Goal: Task Accomplishment & Management: Use online tool/utility

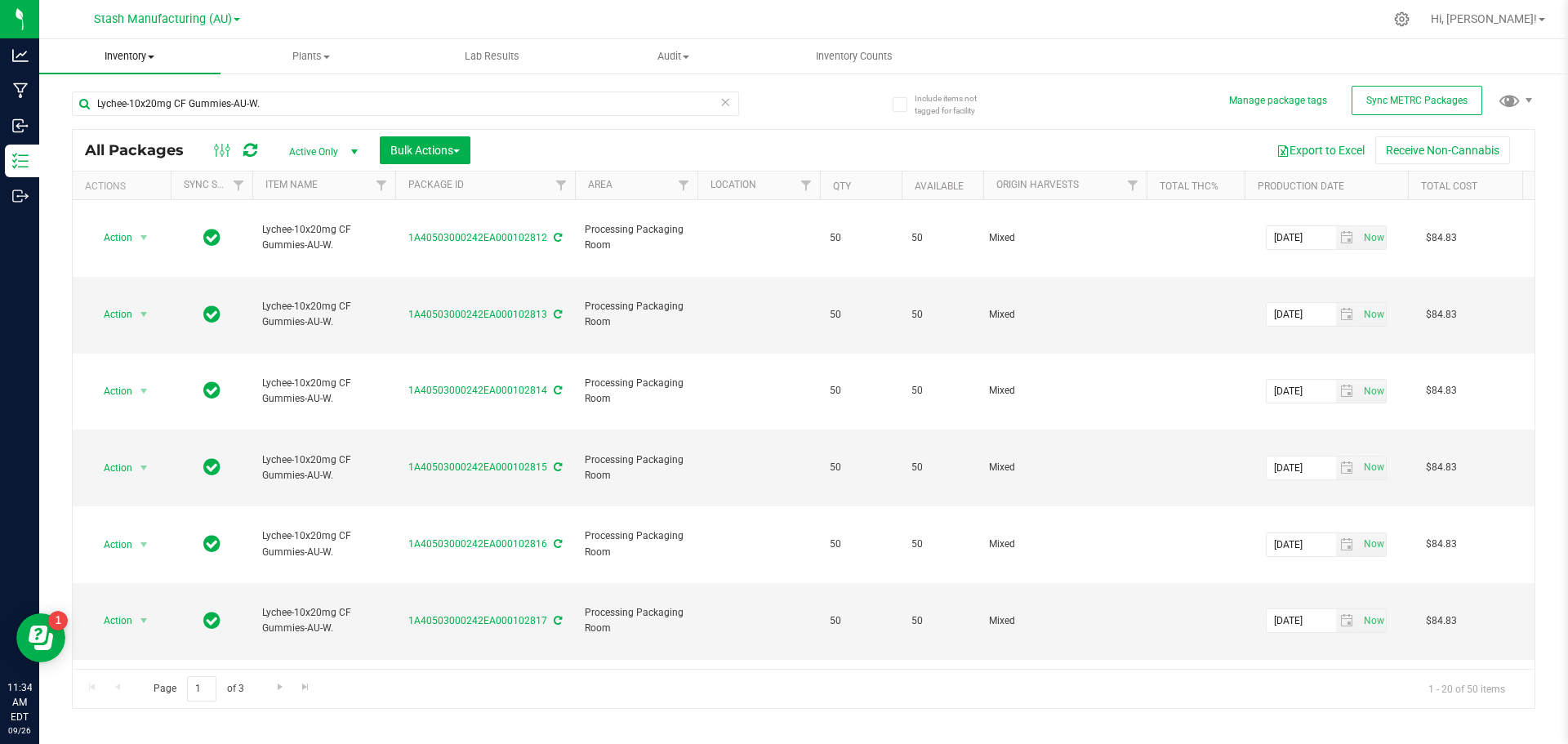
click at [154, 56] on span at bounding box center [151, 57] width 6 height 4
click at [140, 187] on li "From bill of materials" at bounding box center [130, 197] width 182 height 19
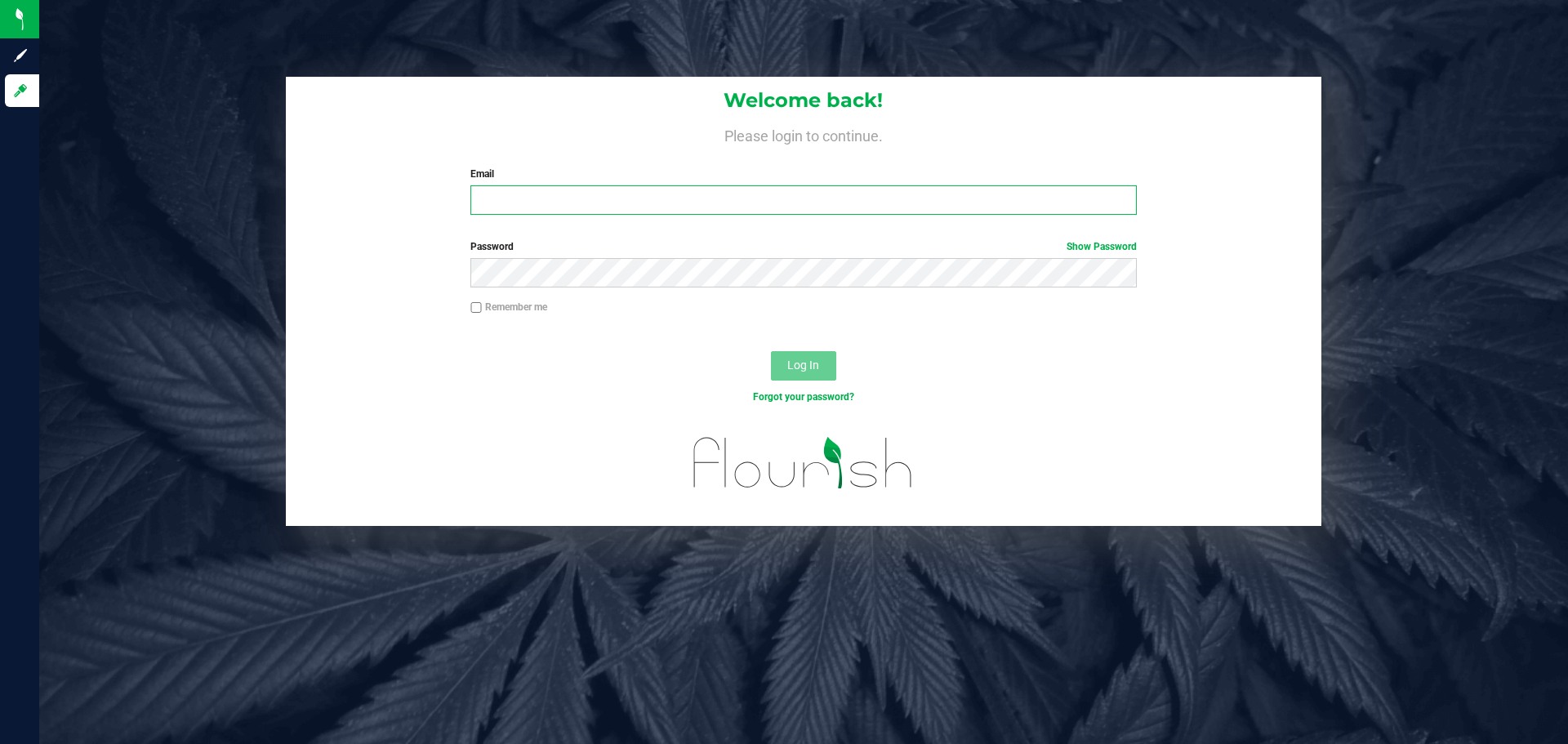
type input "[PERSON_NAME][EMAIL_ADDRESS][PERSON_NAME][DOMAIN_NAME]"
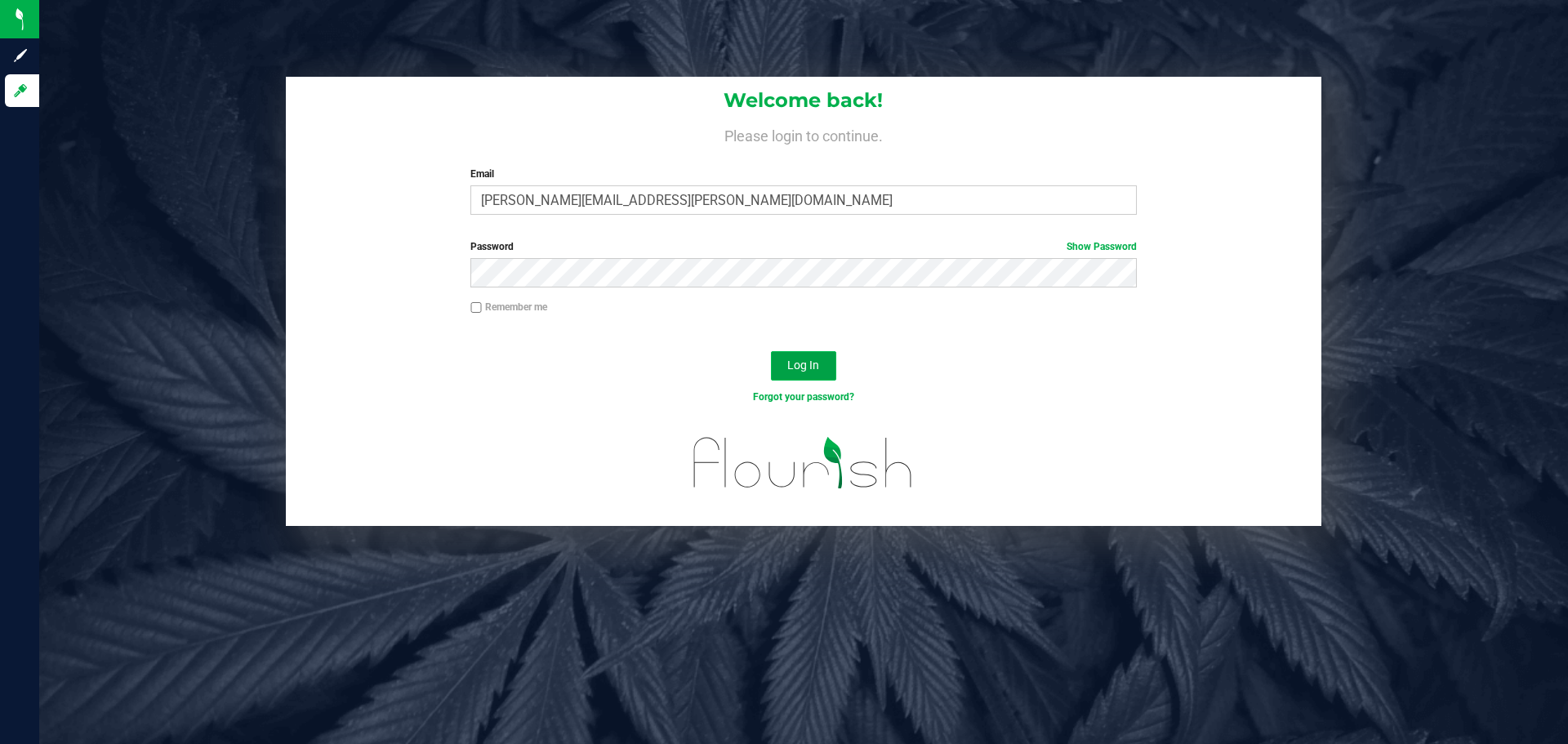
click at [827, 356] on button "Log In" at bounding box center [804, 365] width 65 height 29
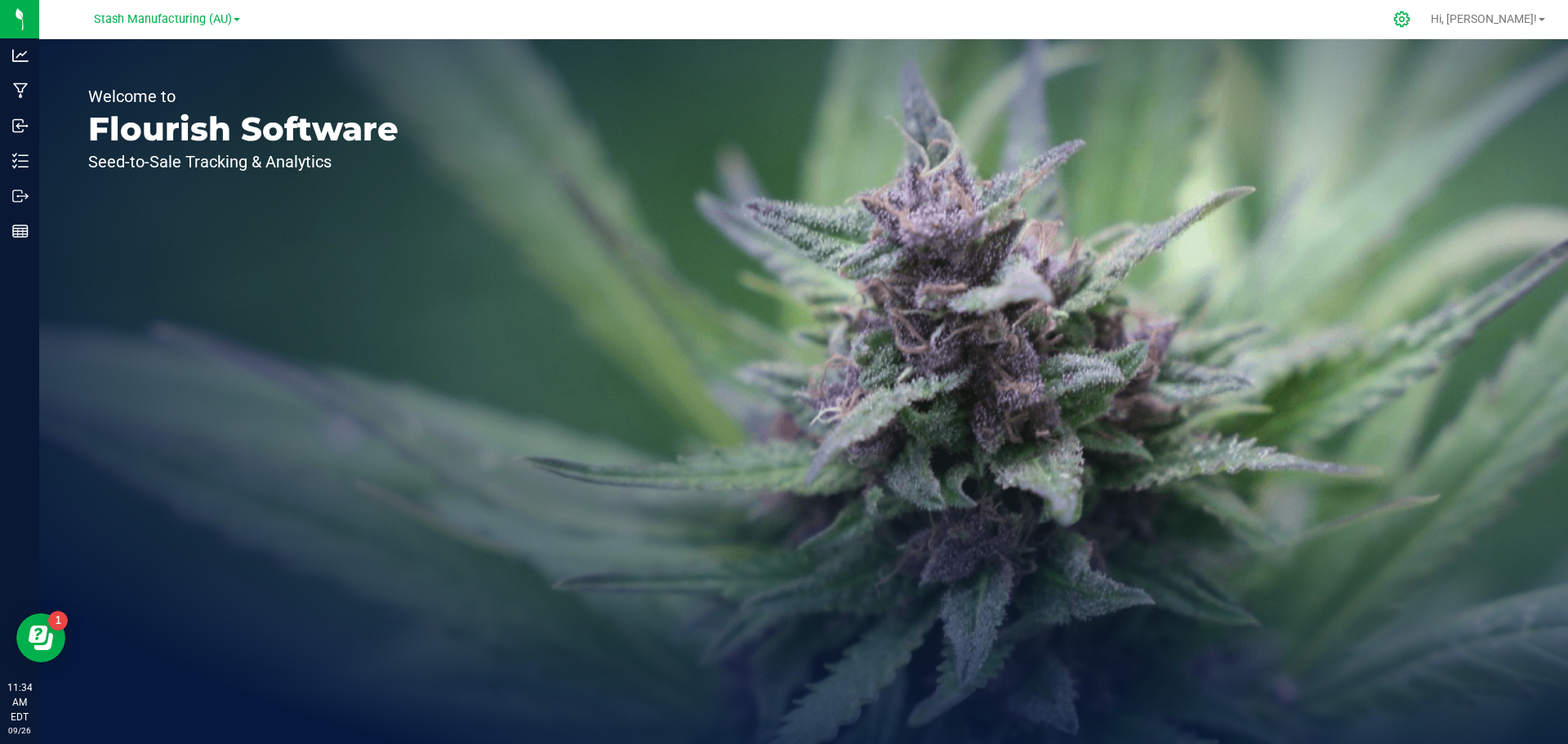
click at [1423, 11] on div at bounding box center [1402, 19] width 41 height 35
click at [1411, 18] on icon at bounding box center [1401, 19] width 17 height 17
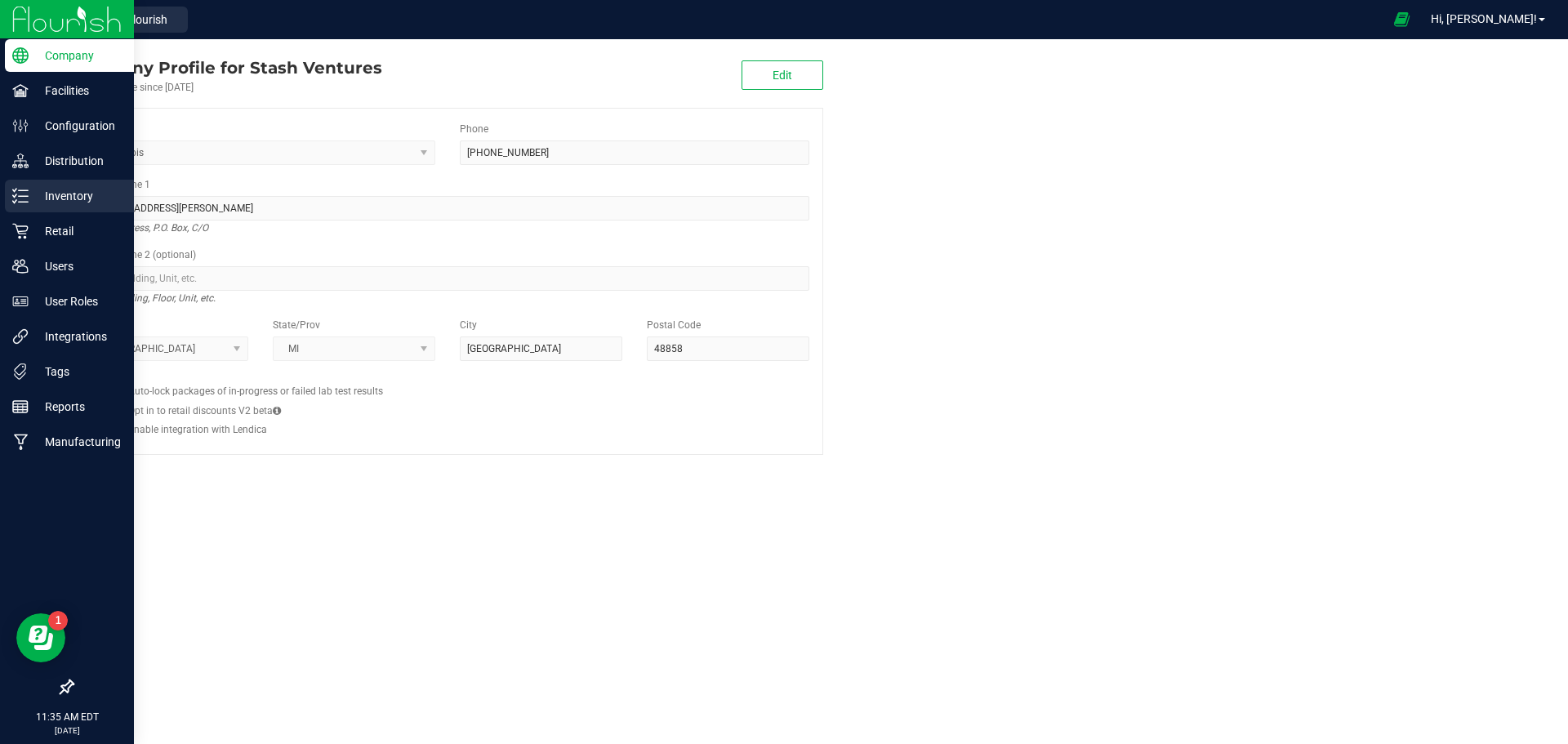
click at [53, 192] on p "Inventory" at bounding box center [77, 196] width 98 height 19
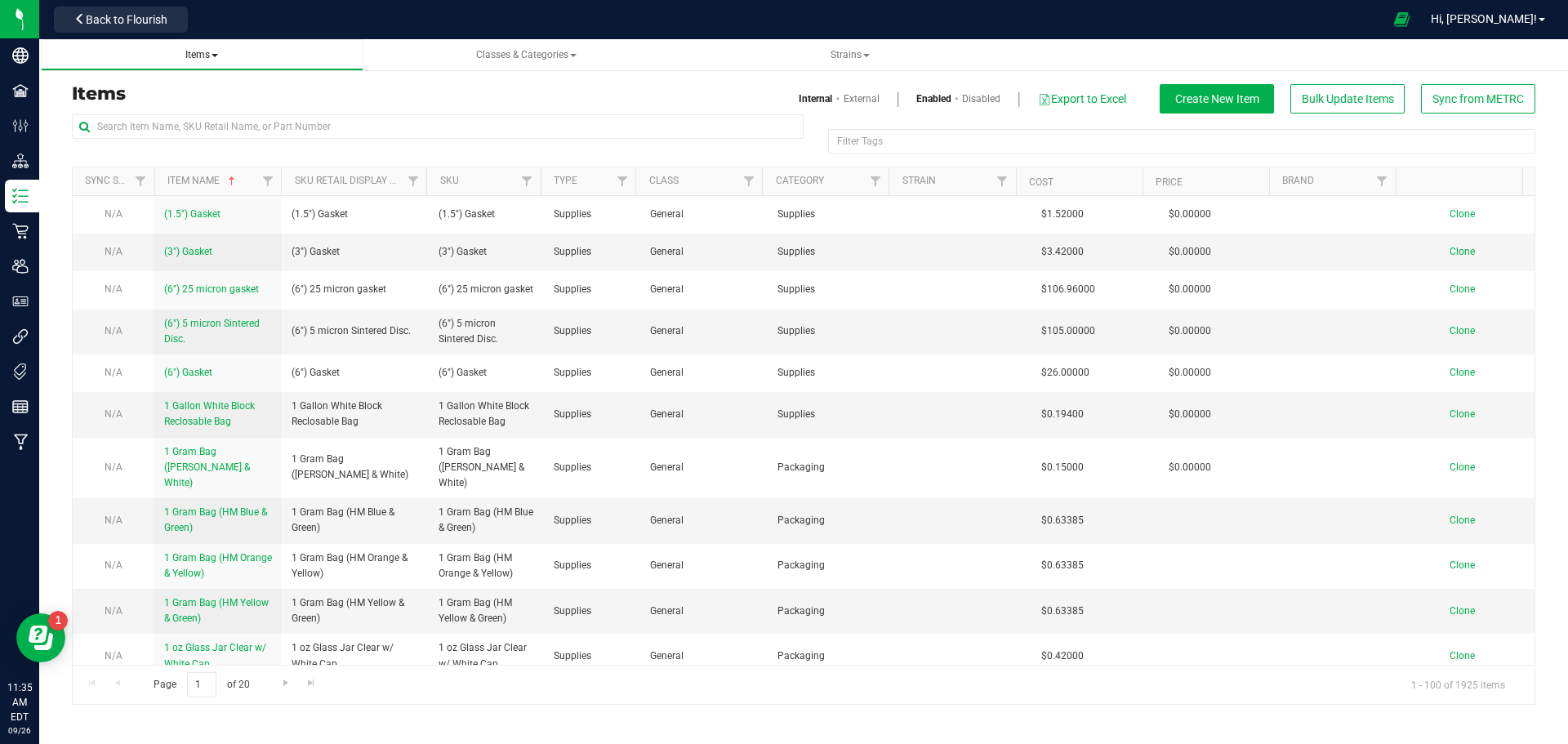
click at [217, 51] on span "Items" at bounding box center [201, 55] width 33 height 11
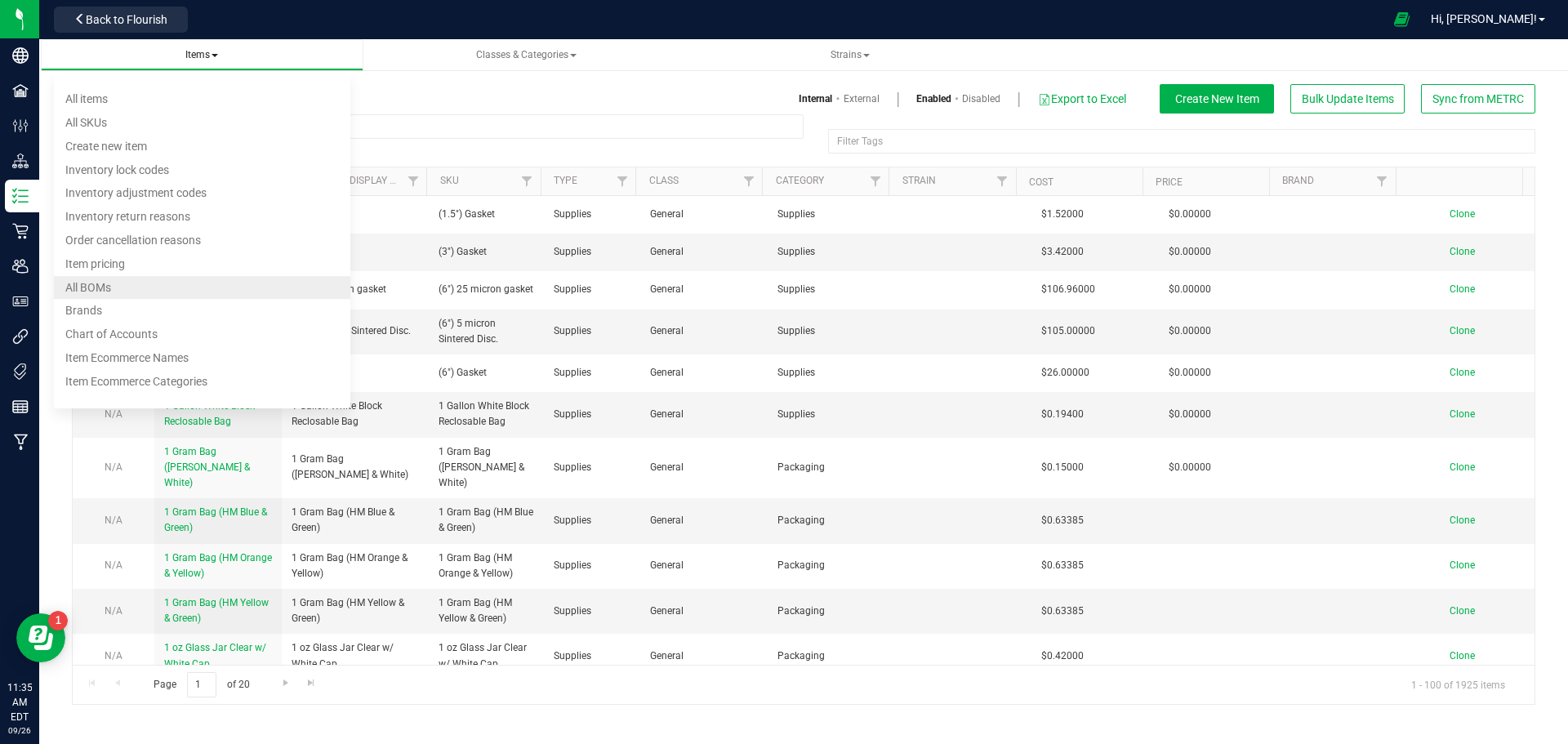
click at [166, 284] on li "All BOMs" at bounding box center [202, 288] width 296 height 24
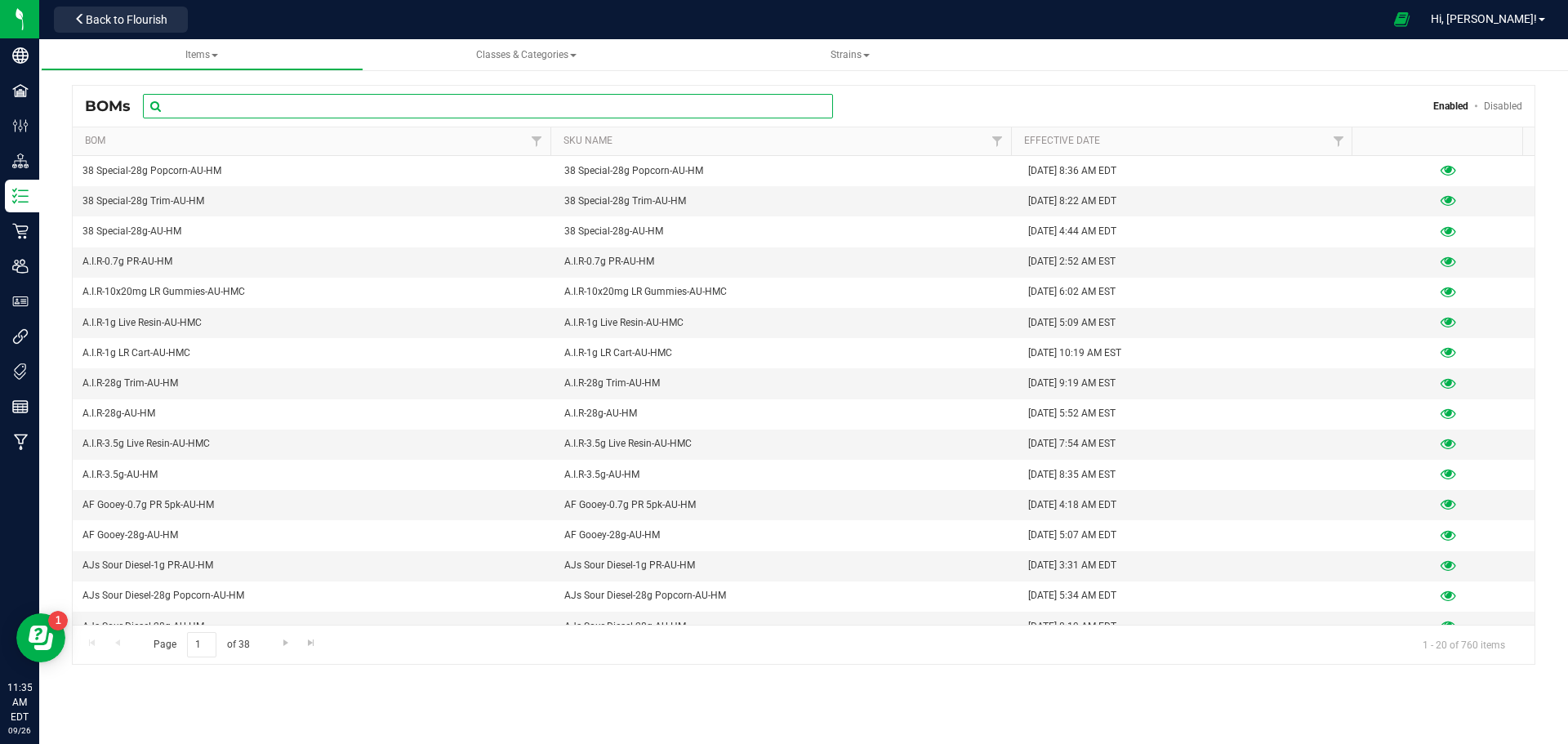
click at [281, 104] on input "text" at bounding box center [488, 106] width 690 height 25
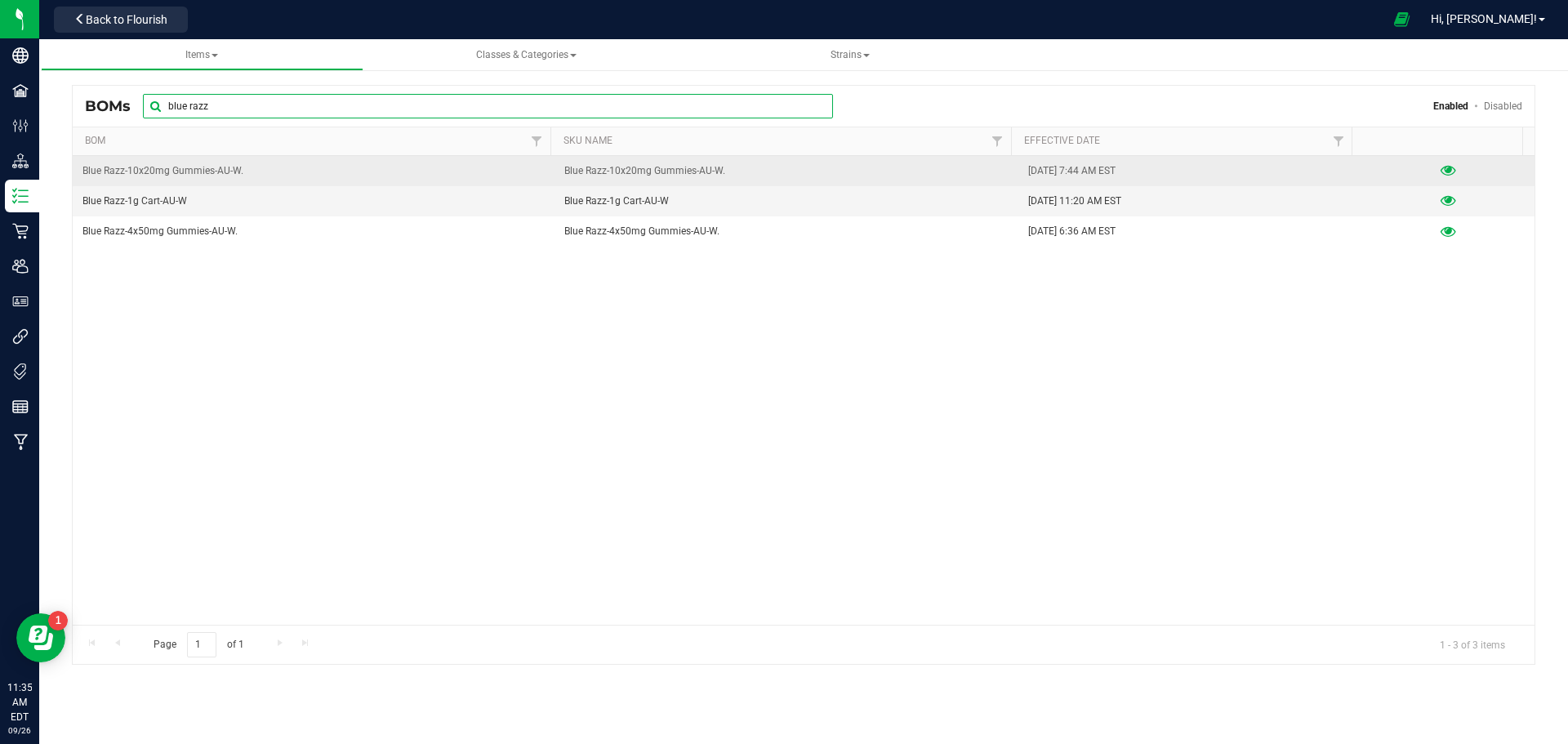
type input "blue razz"
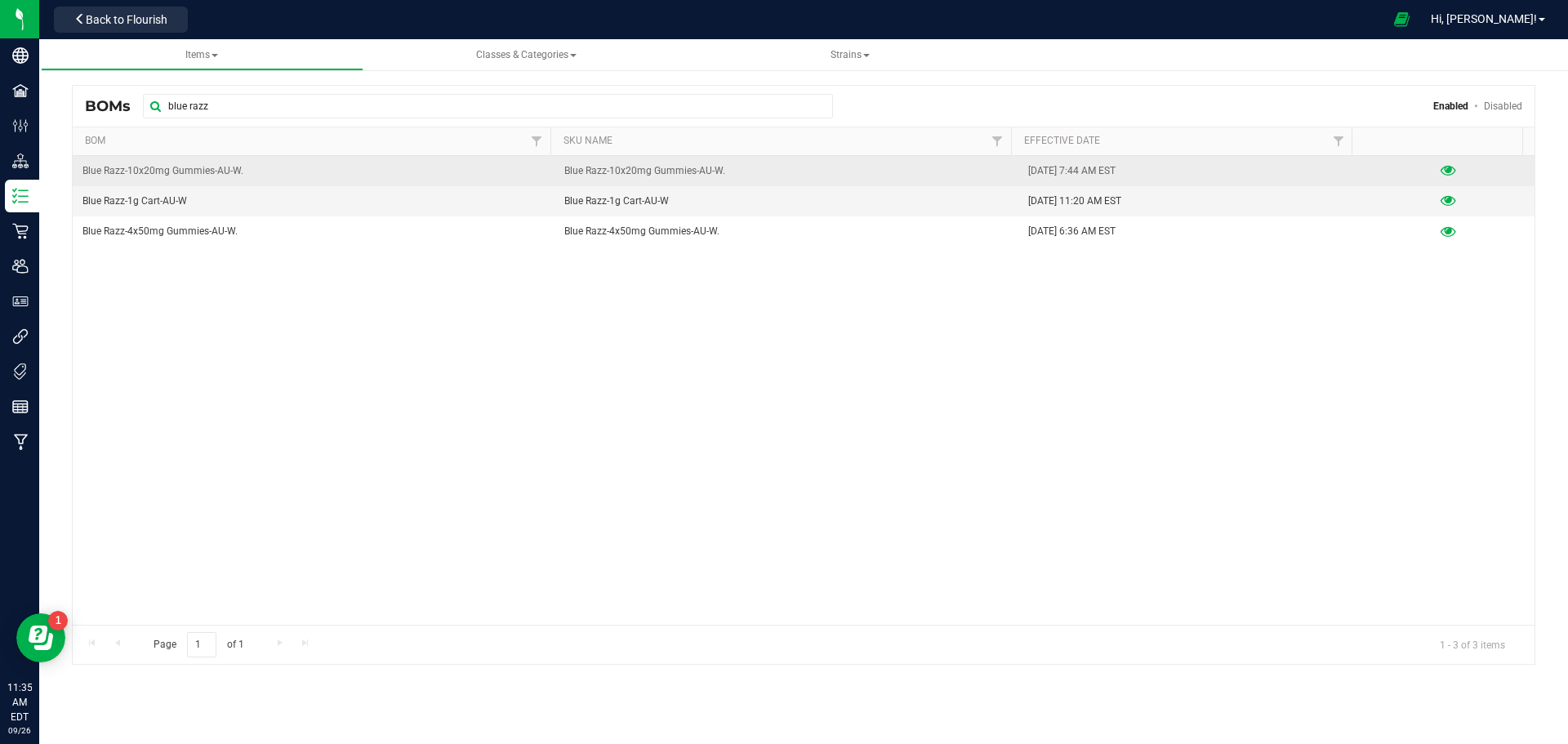
click at [1441, 169] on icon at bounding box center [1449, 170] width 16 height 11
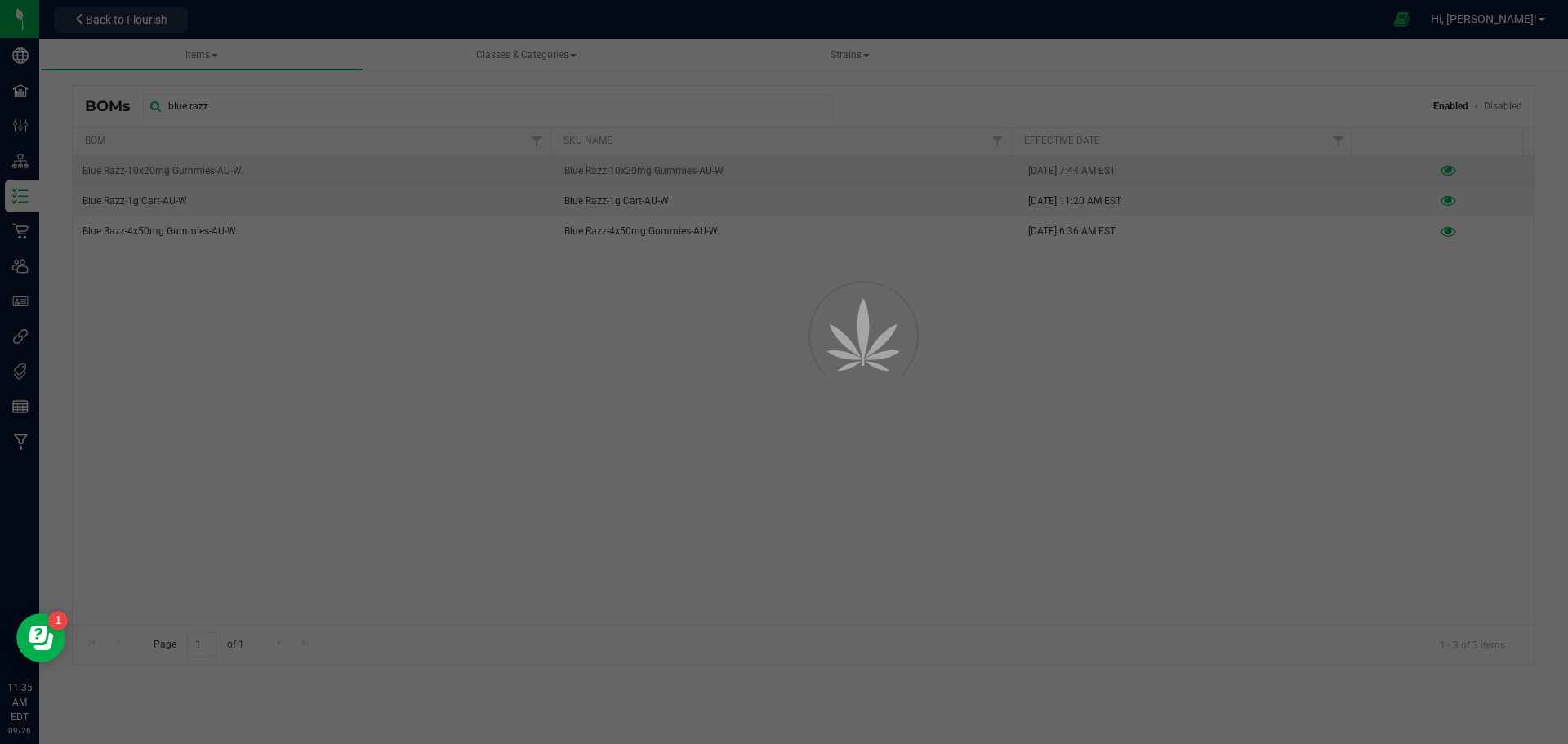
select select "692"
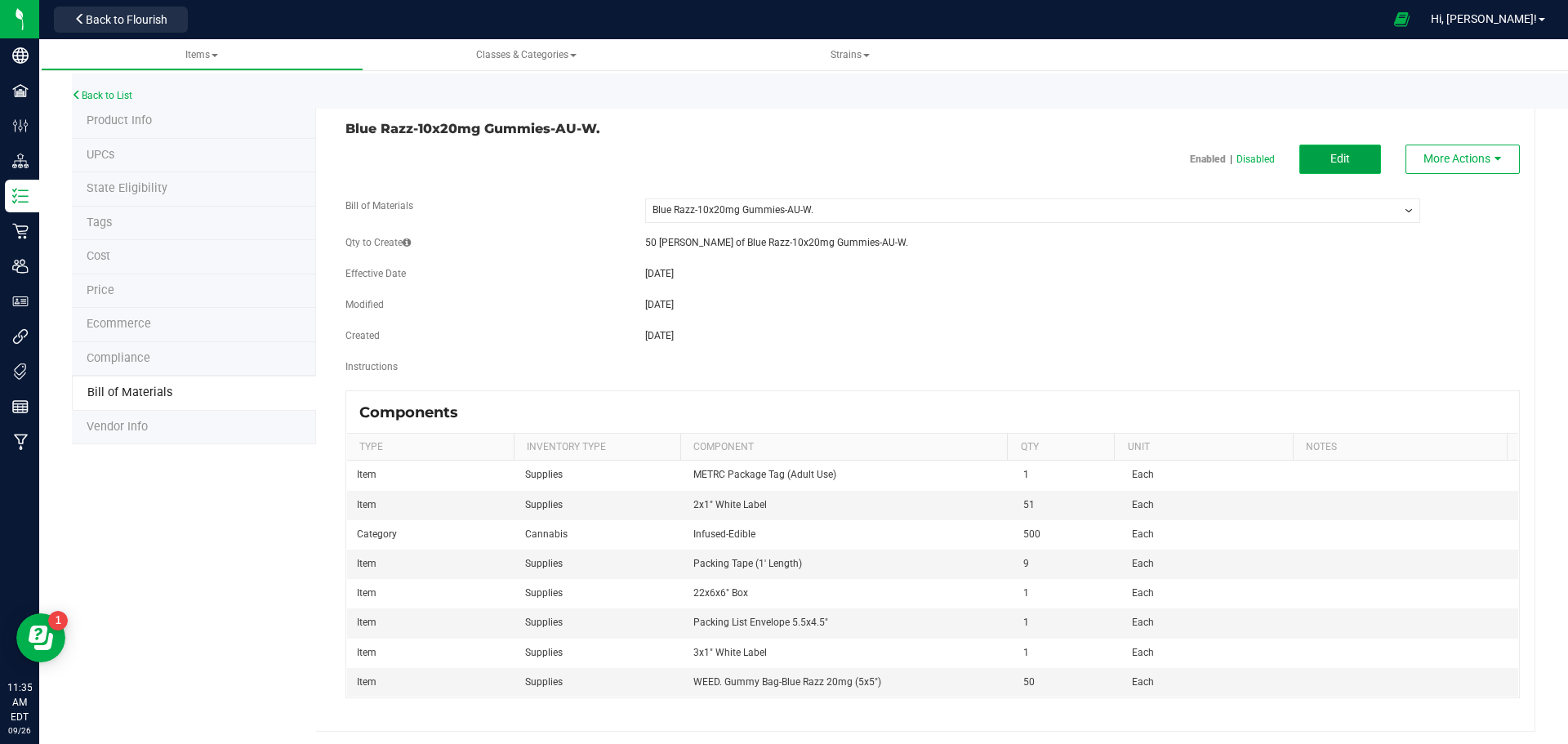
click at [1333, 158] on span "Edit" at bounding box center [1340, 158] width 19 height 13
select select "692"
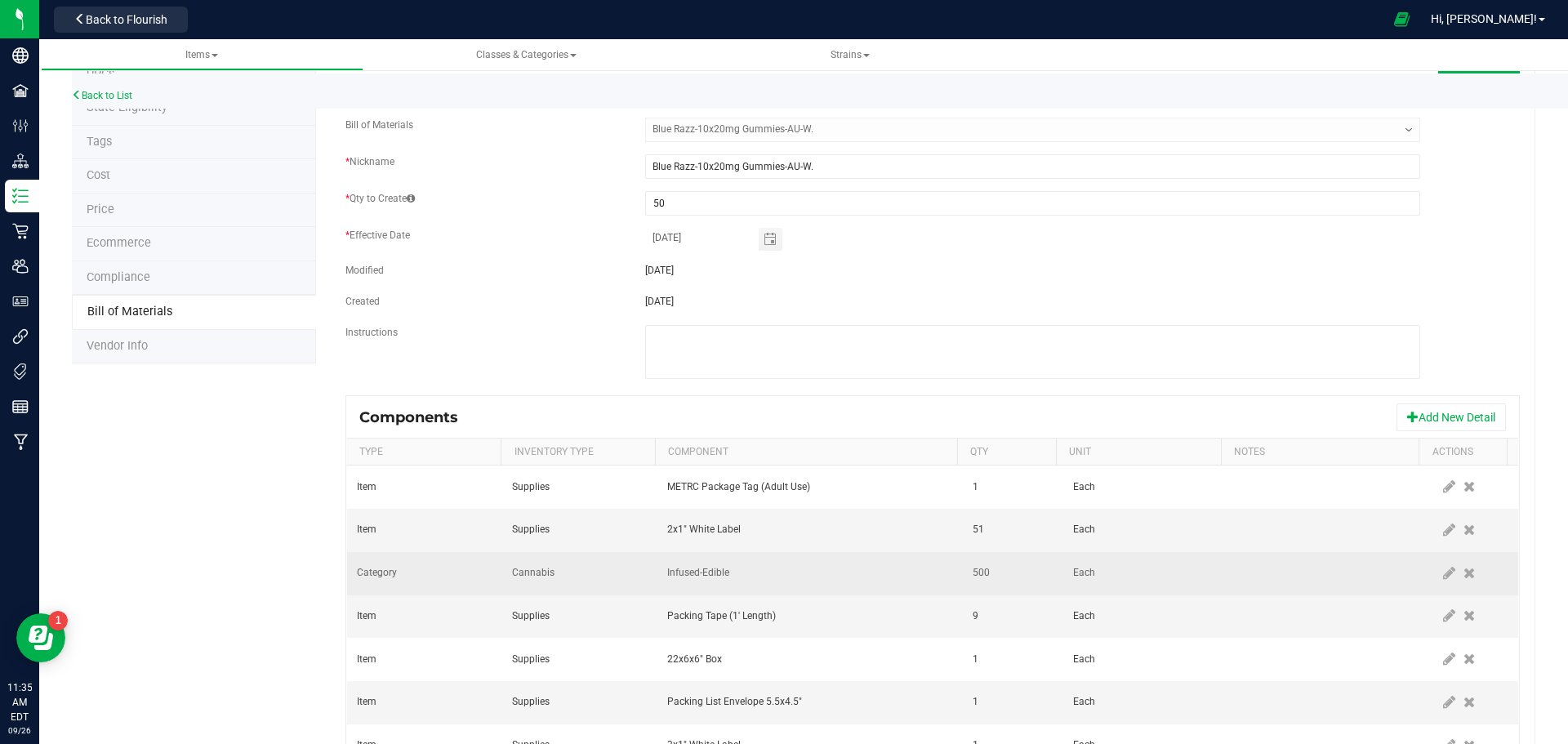
scroll to position [82, 0]
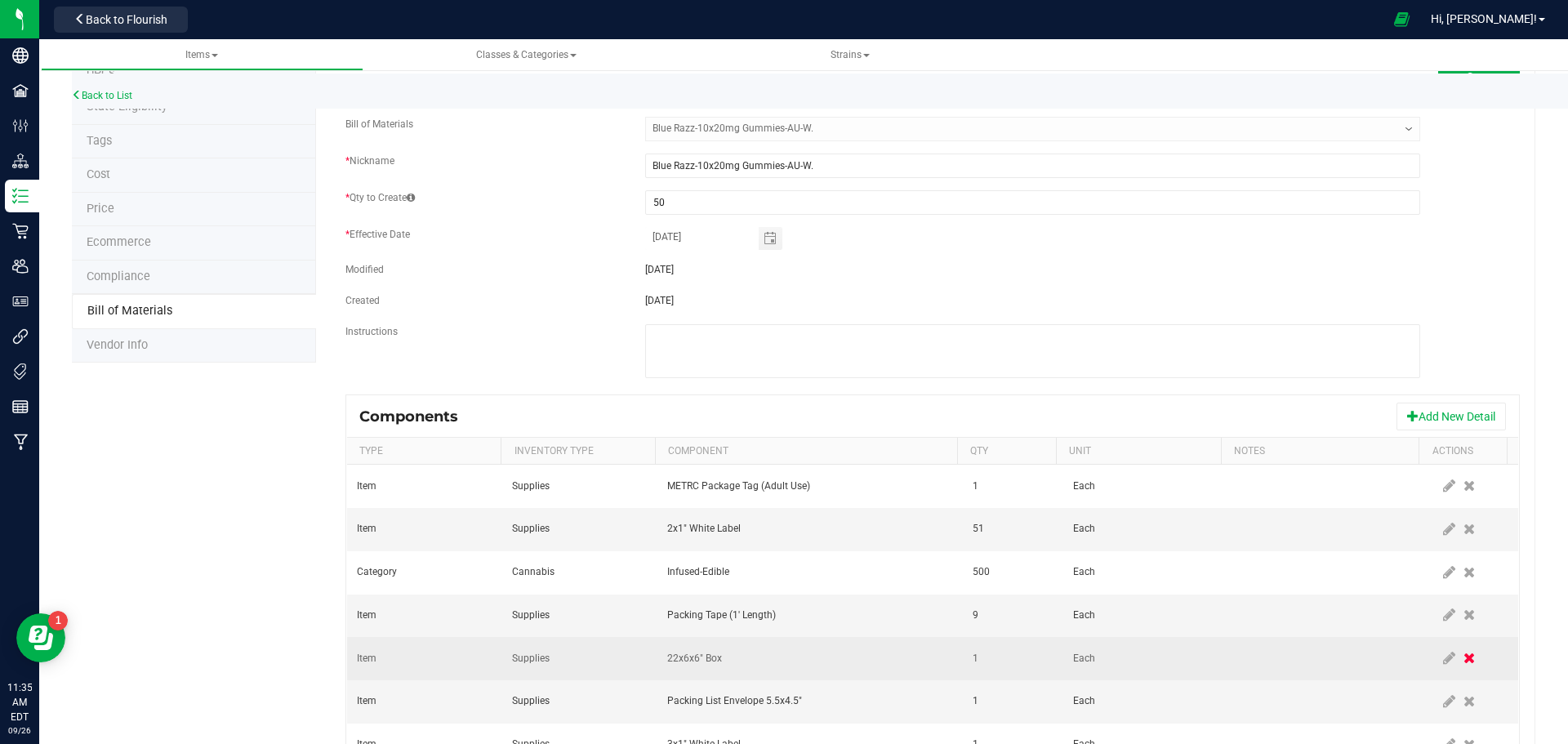
click at [1464, 661] on icon at bounding box center [1469, 658] width 11 height 15
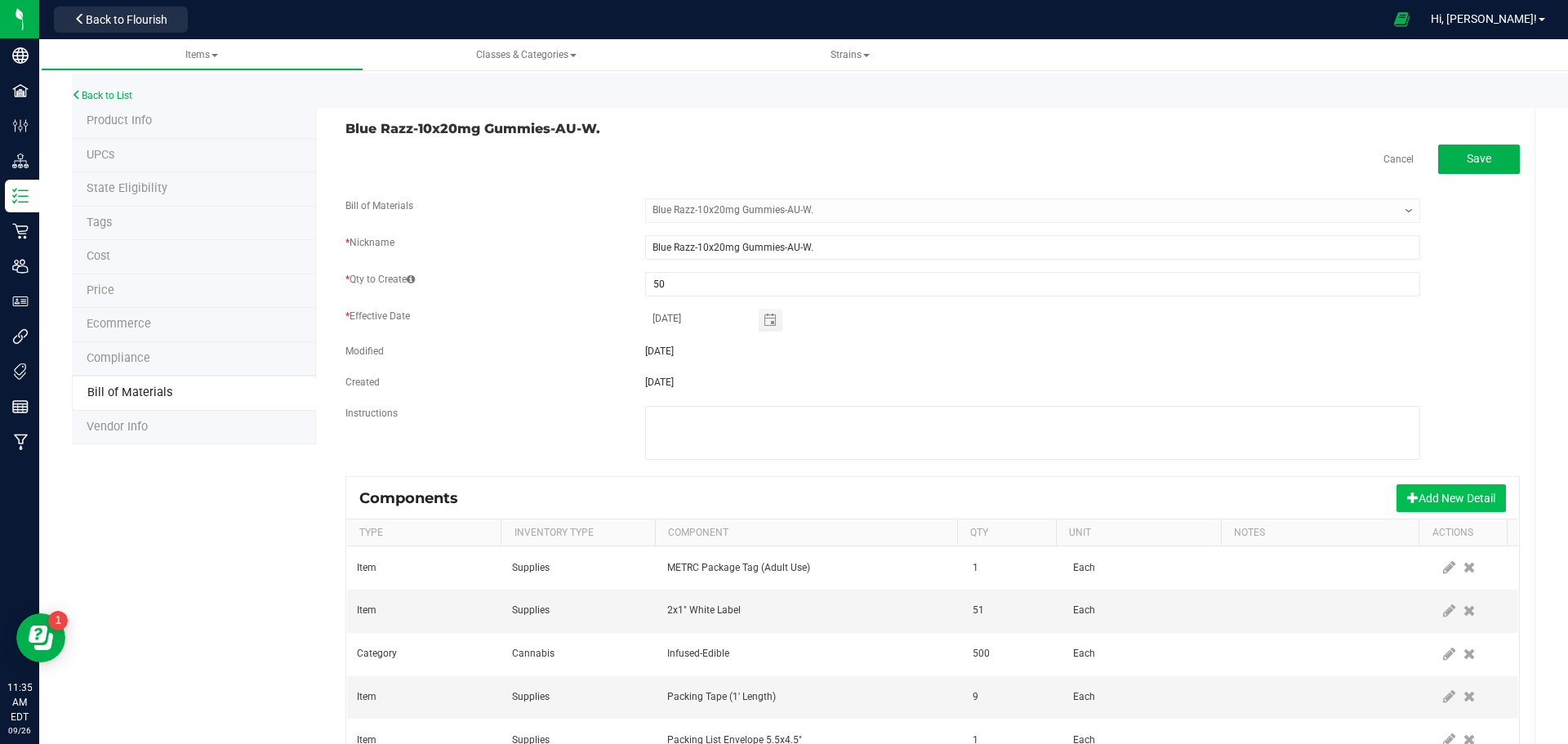
click at [1455, 497] on button "Add New Detail" at bounding box center [1452, 498] width 109 height 27
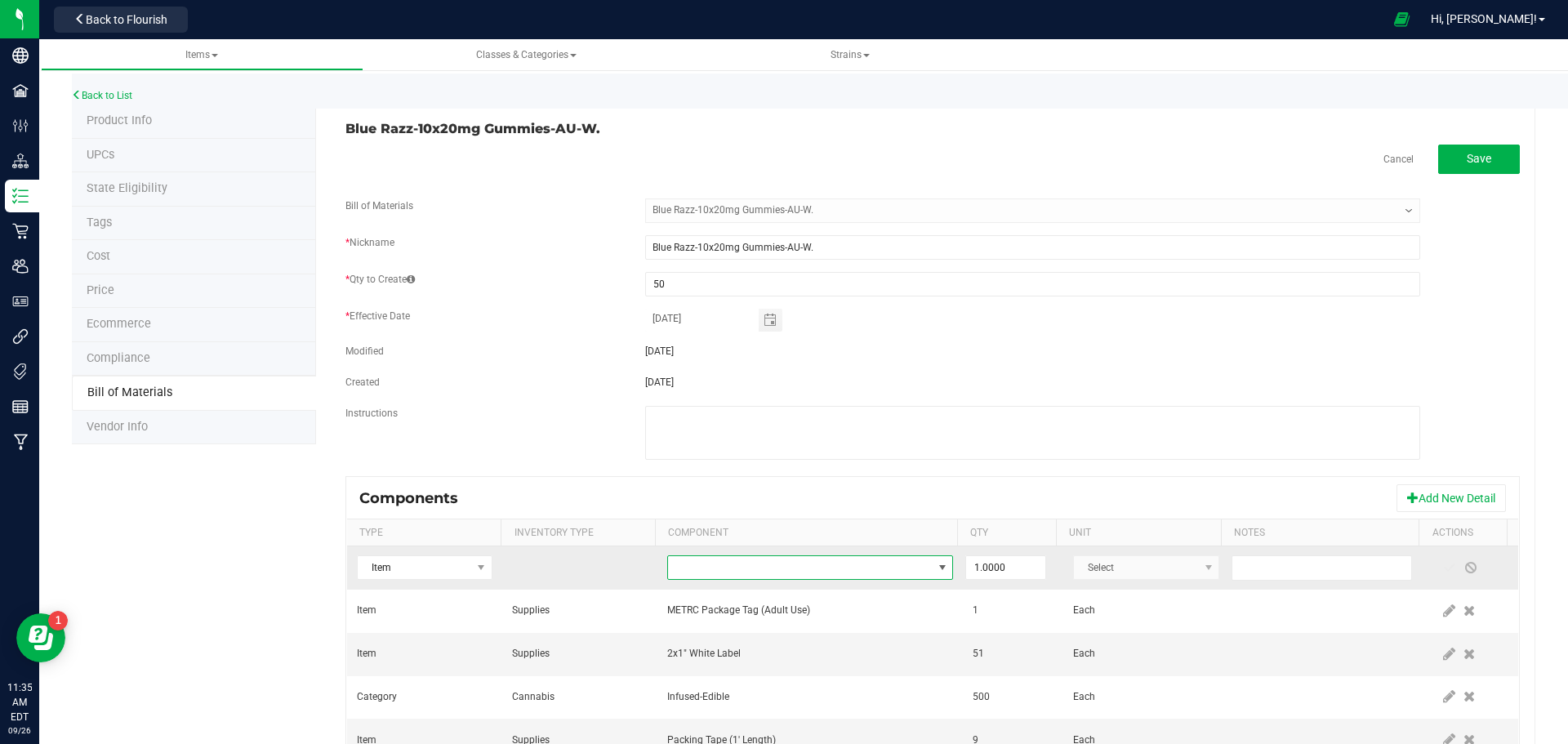
click at [764, 562] on span "NO DATA FOUND" at bounding box center [799, 567] width 264 height 23
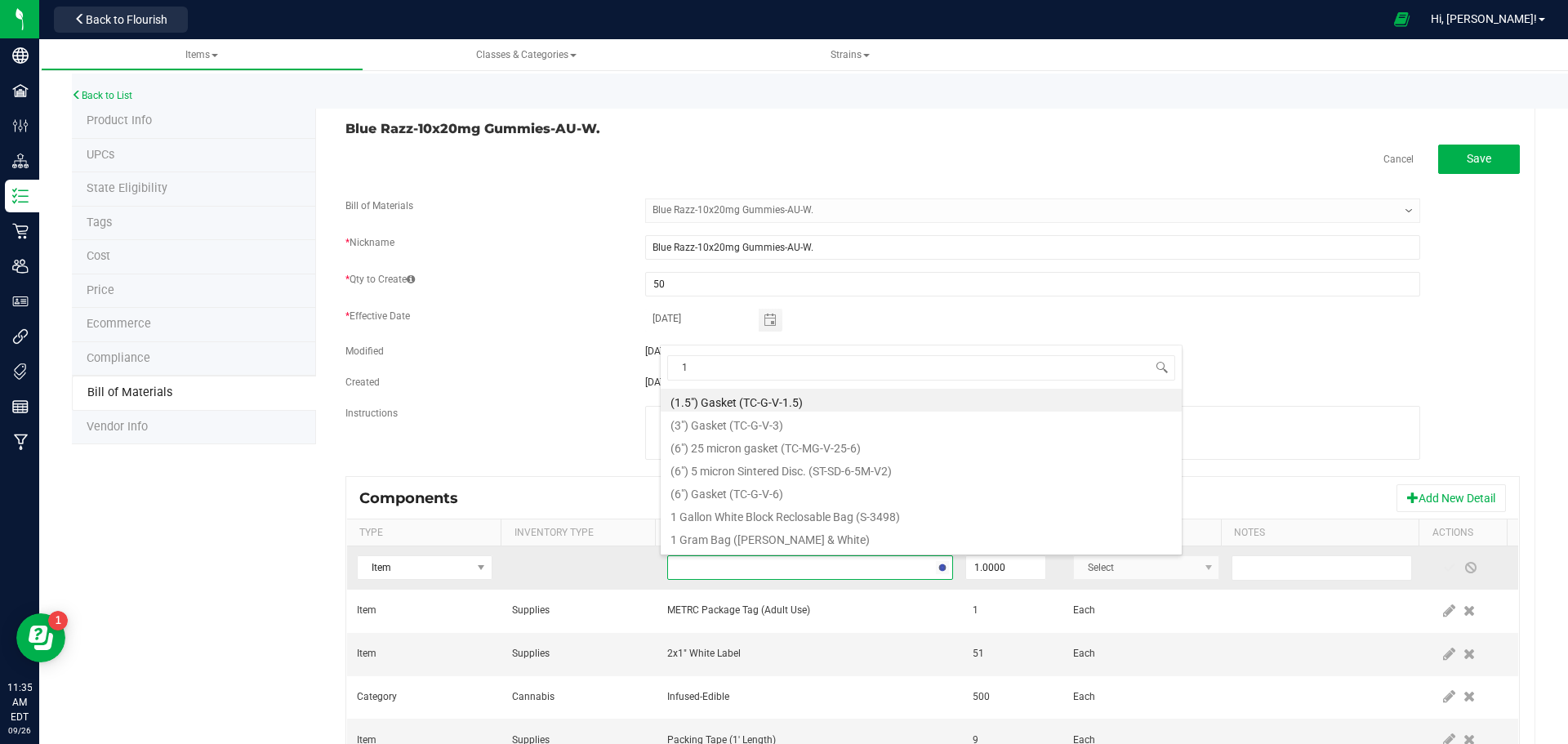
type input "17"
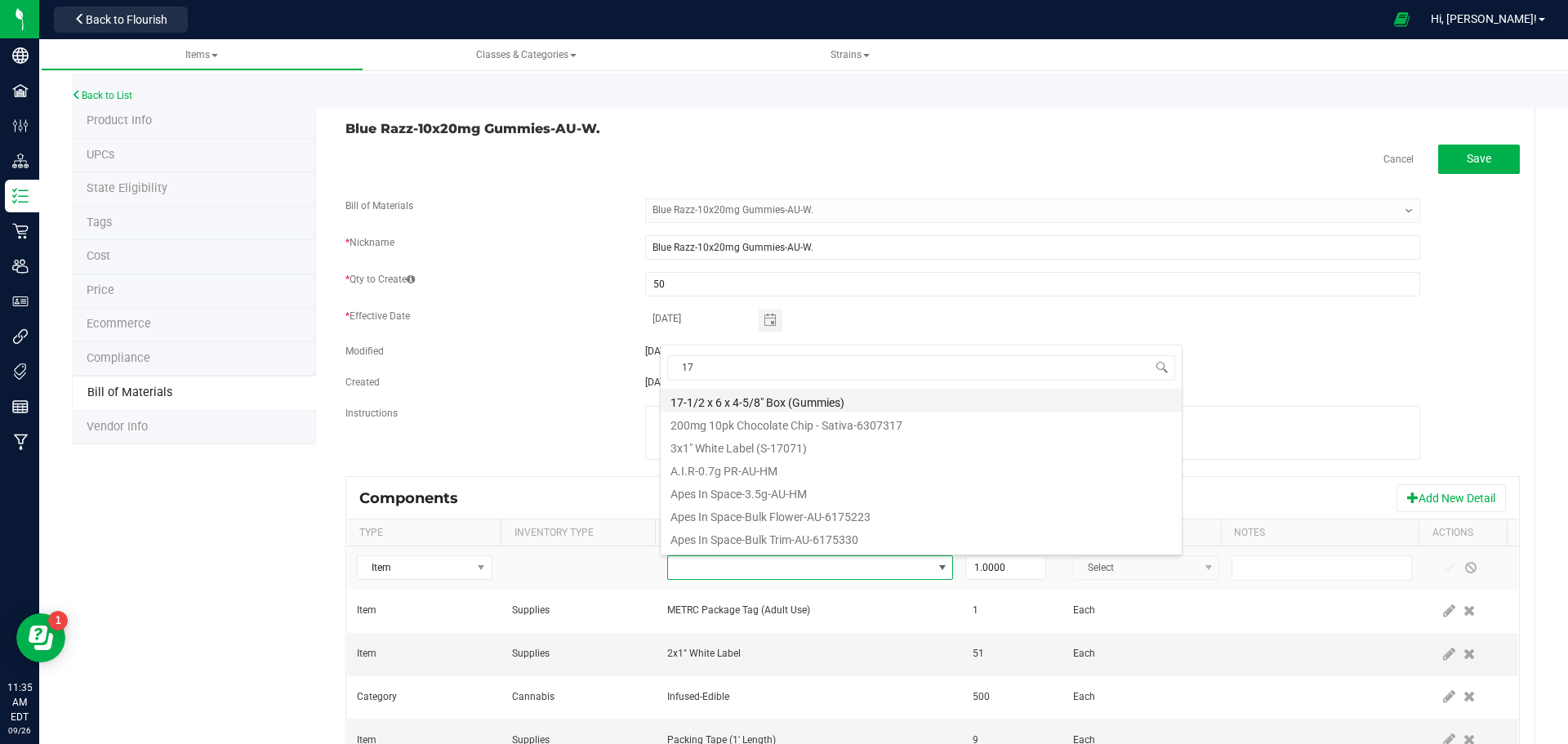
click at [782, 405] on li "17-1/2 x 6 x 4-5/8" Box (Gummies)" at bounding box center [921, 401] width 521 height 23
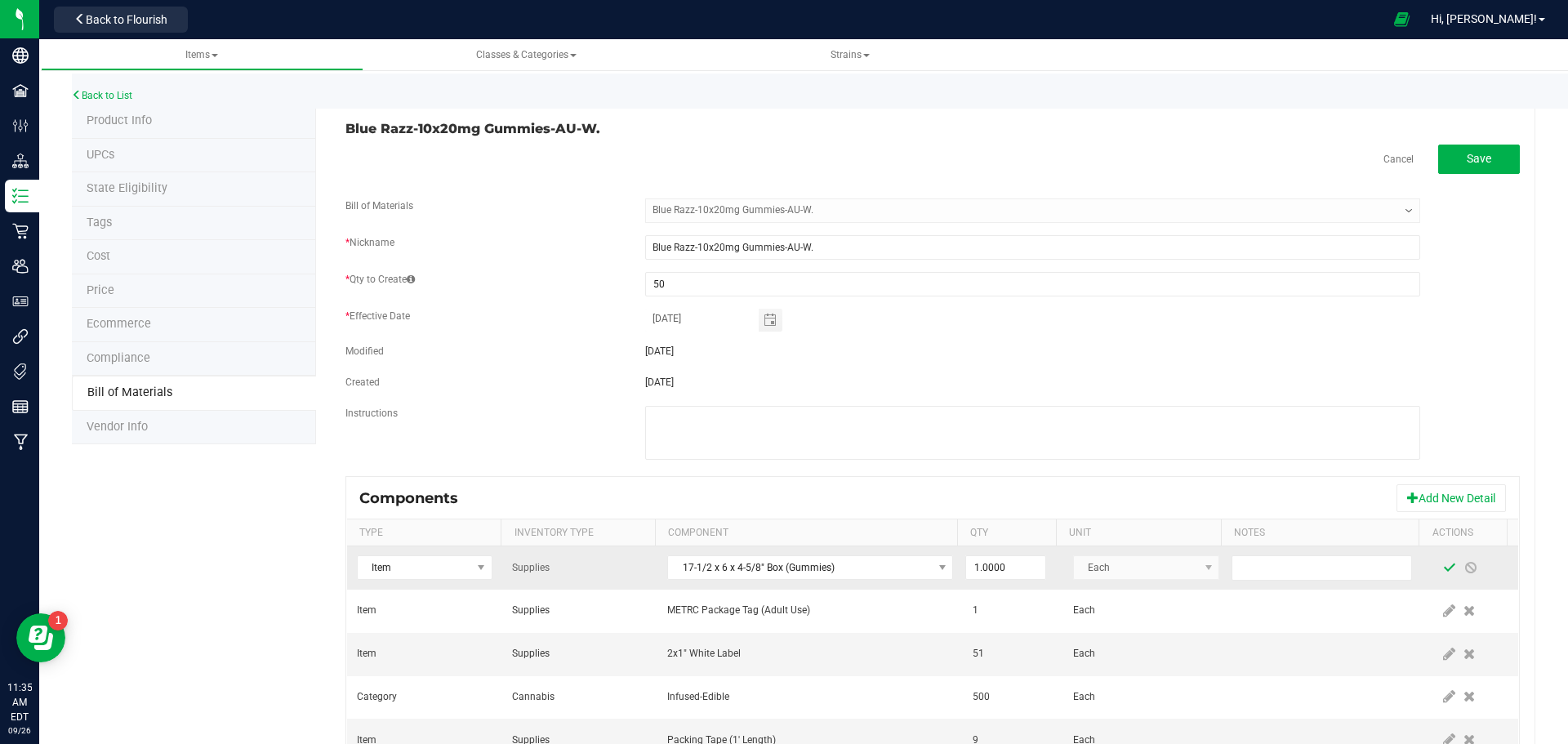
click at [1444, 572] on span at bounding box center [1450, 567] width 13 height 13
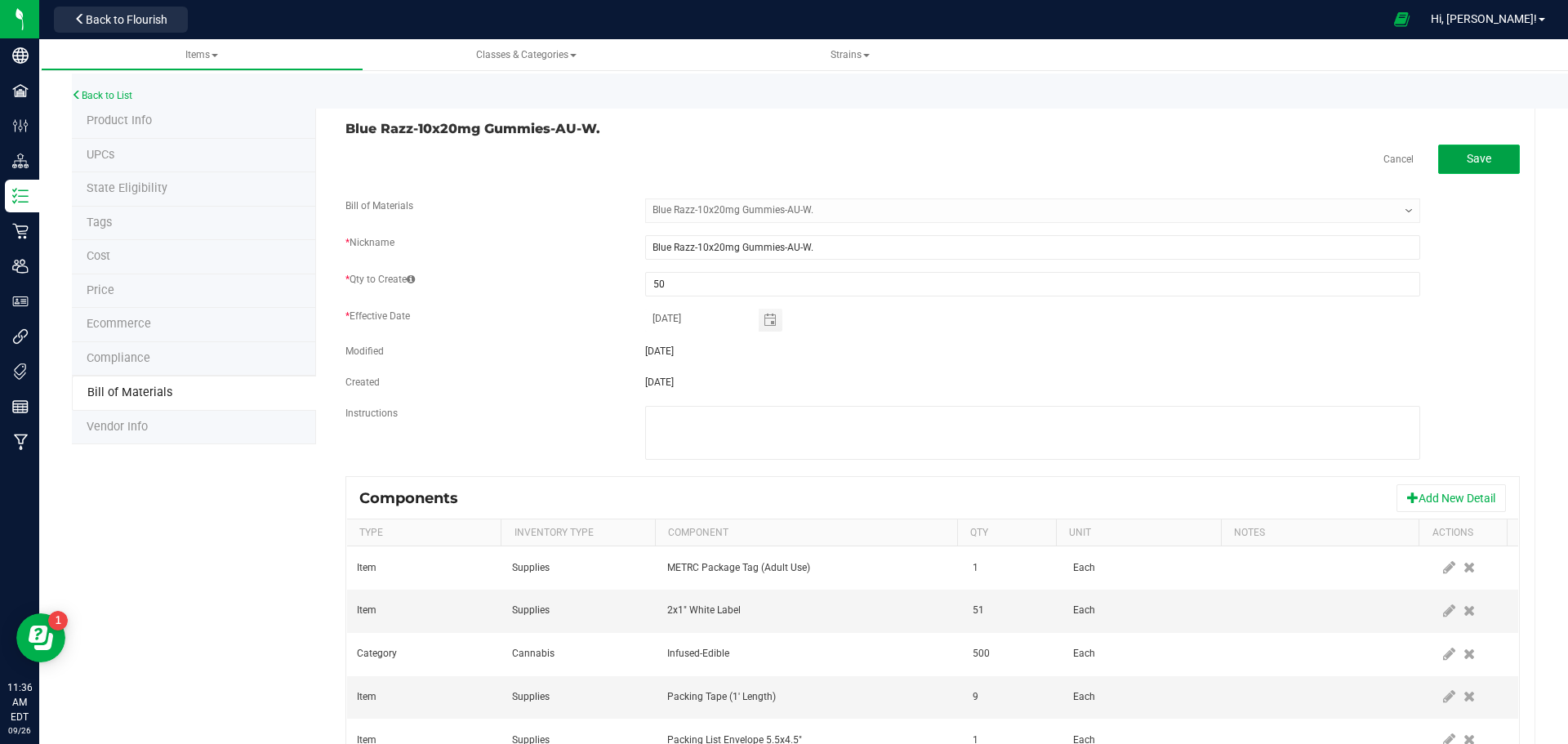
click at [1472, 156] on span "Save" at bounding box center [1480, 158] width 25 height 13
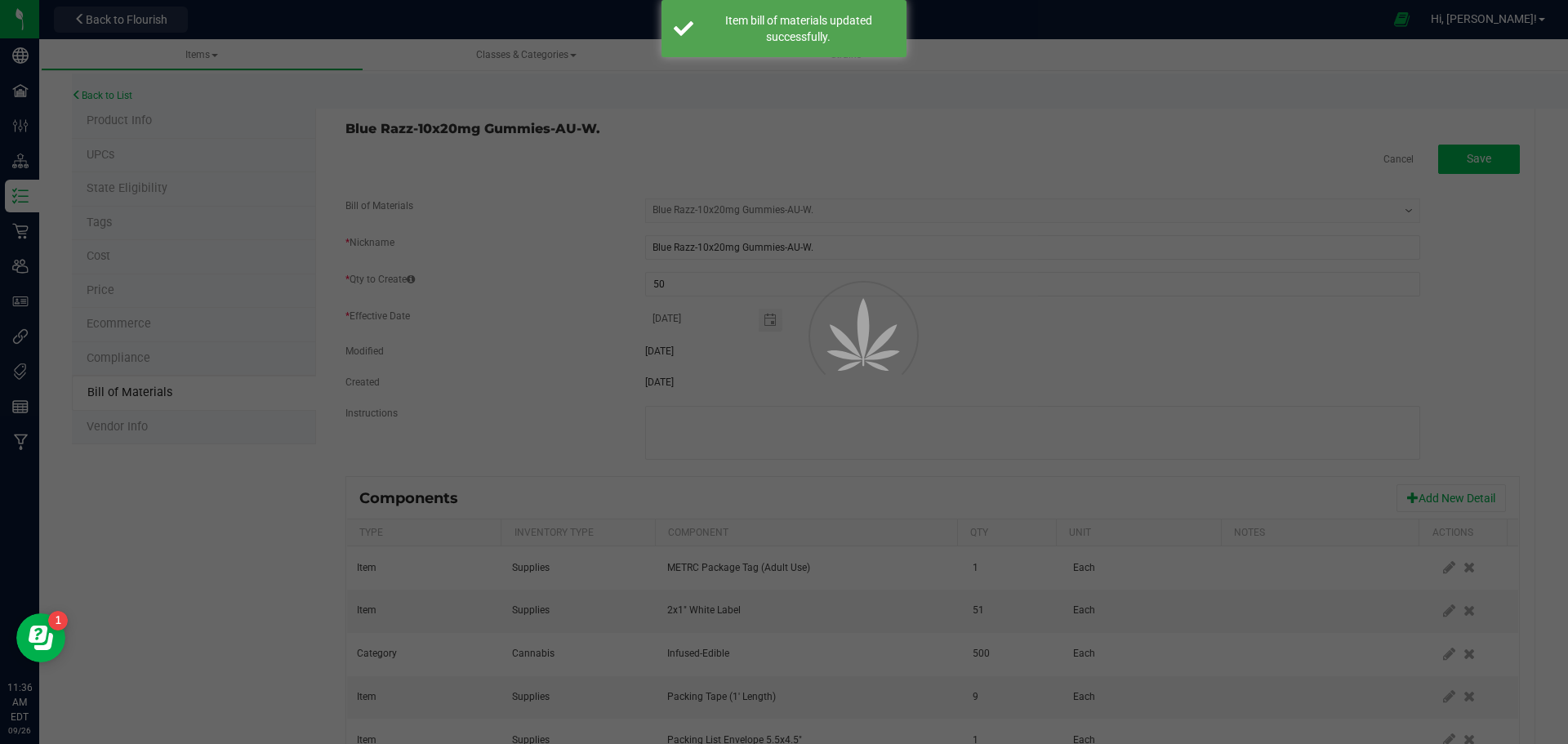
select select "692"
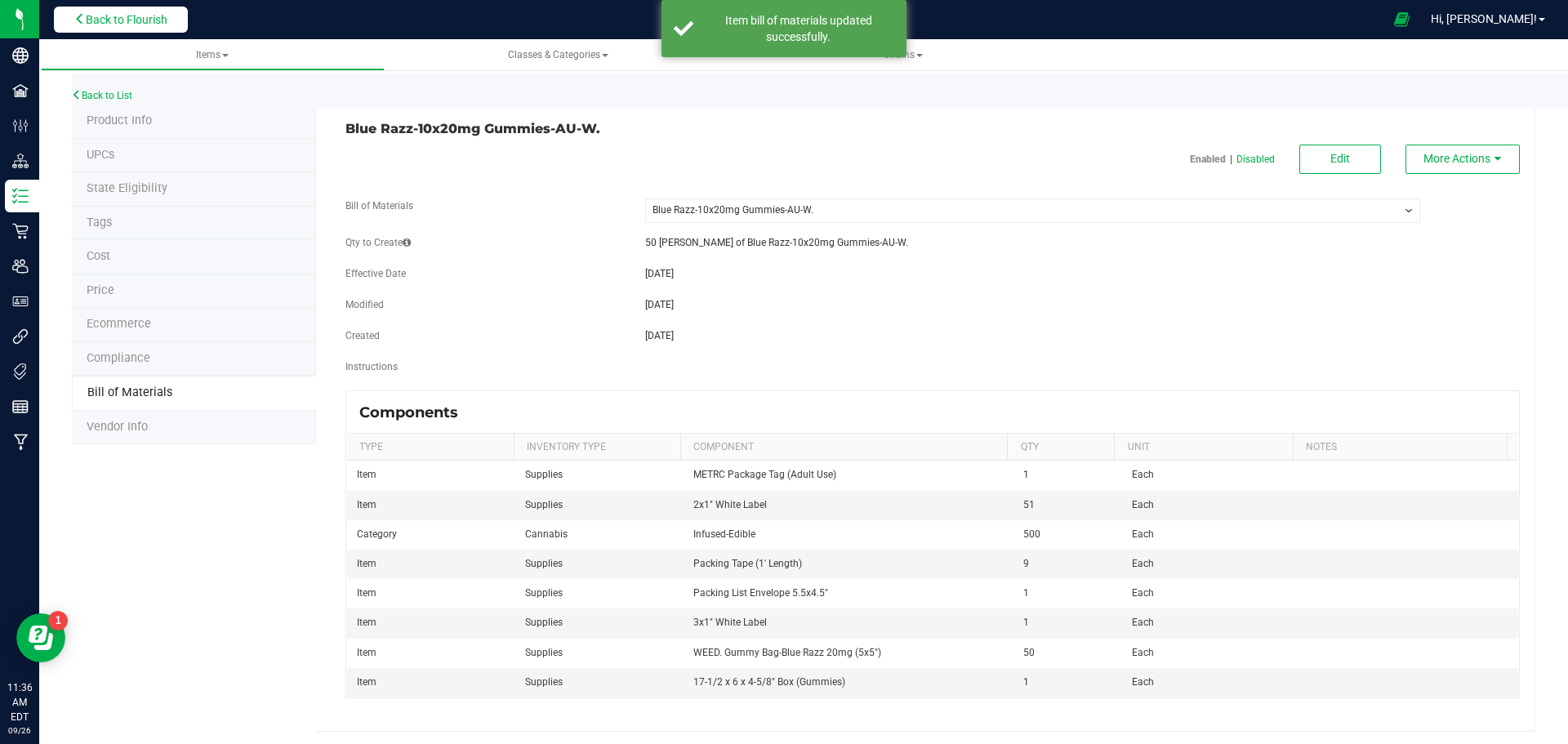
click at [147, 15] on span "Back to Flourish" at bounding box center [126, 19] width 82 height 13
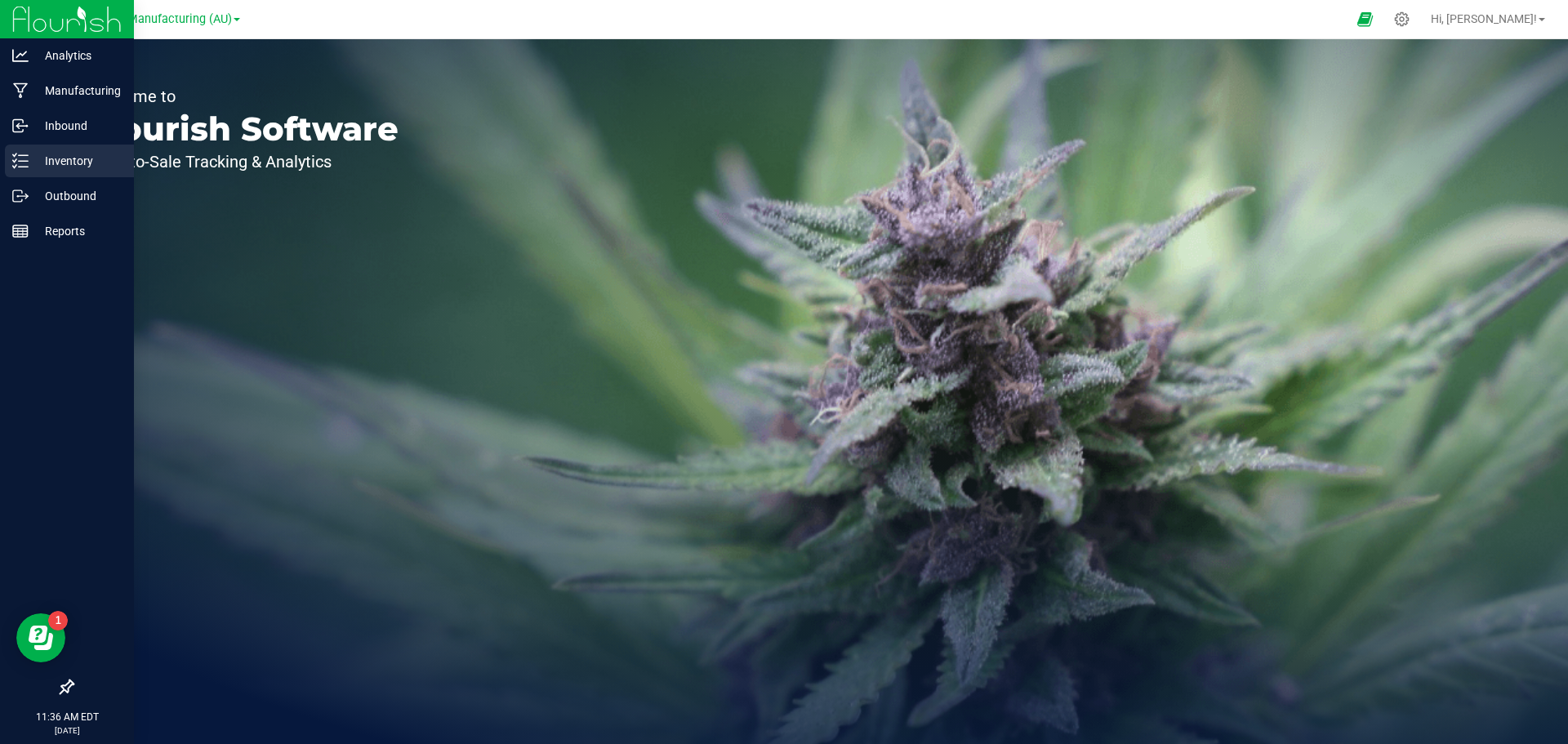
click at [62, 166] on p "Inventory" at bounding box center [77, 161] width 98 height 19
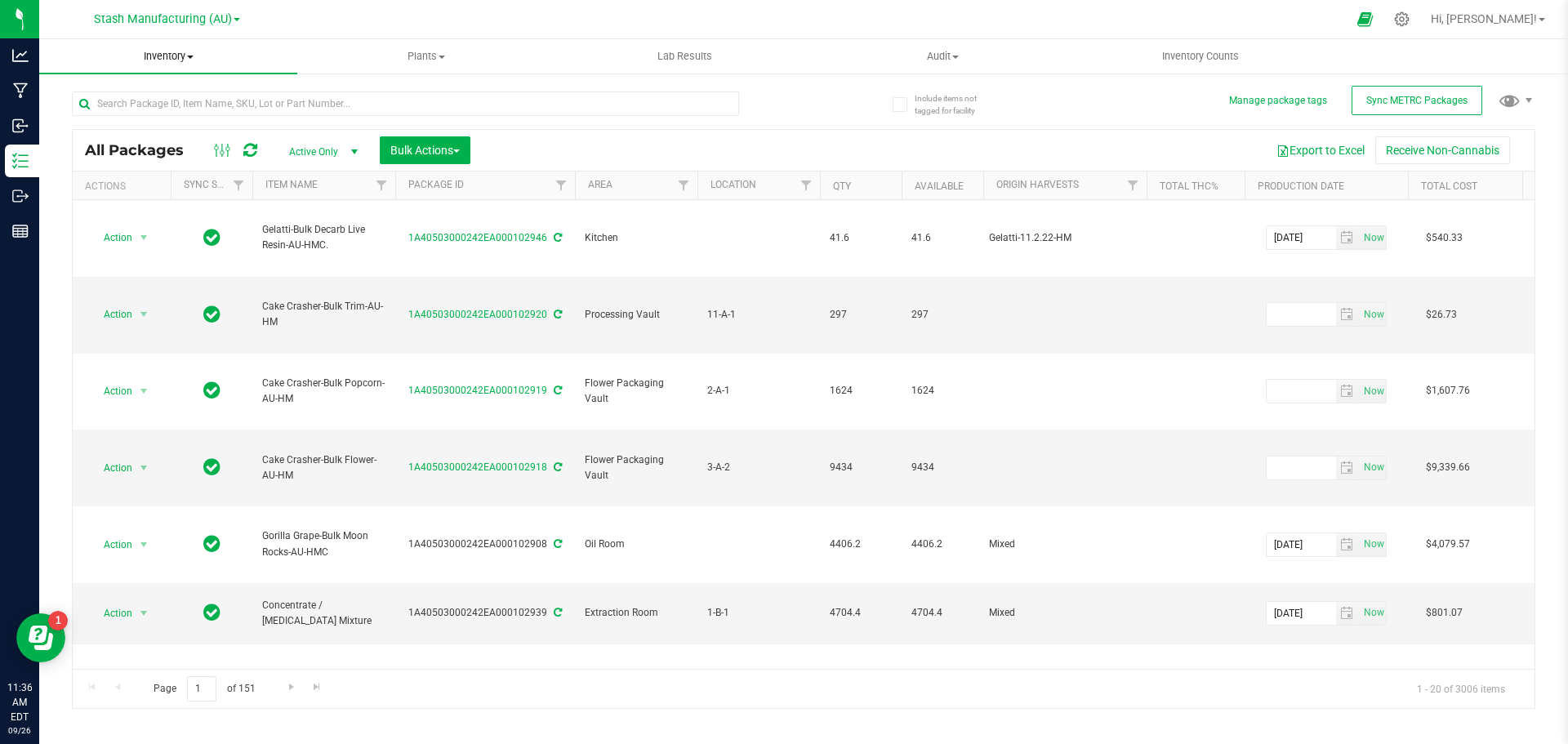
click at [190, 60] on span "Inventory" at bounding box center [168, 56] width 259 height 15
click at [155, 203] on span "From bill of materials" at bounding box center [113, 197] width 148 height 14
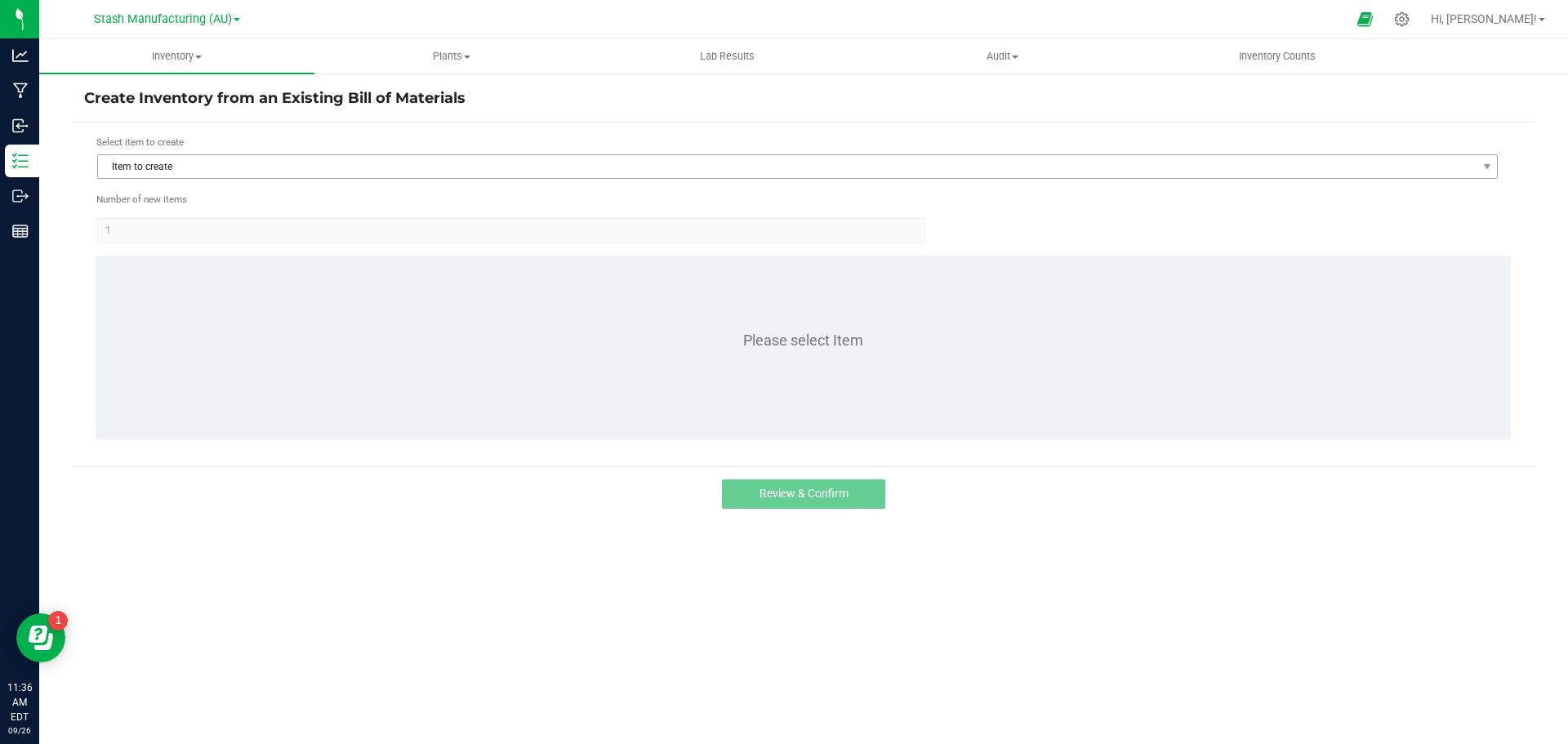
drag, startPoint x: 238, startPoint y: 182, endPoint x: 246, endPoint y: 167, distance: 17.0
click at [246, 167] on form "Select item to create Item to create Number of new items 1 Please select Item" at bounding box center [803, 295] width 1439 height 319
click at [246, 167] on span "Item to create" at bounding box center [787, 167] width 1379 height 23
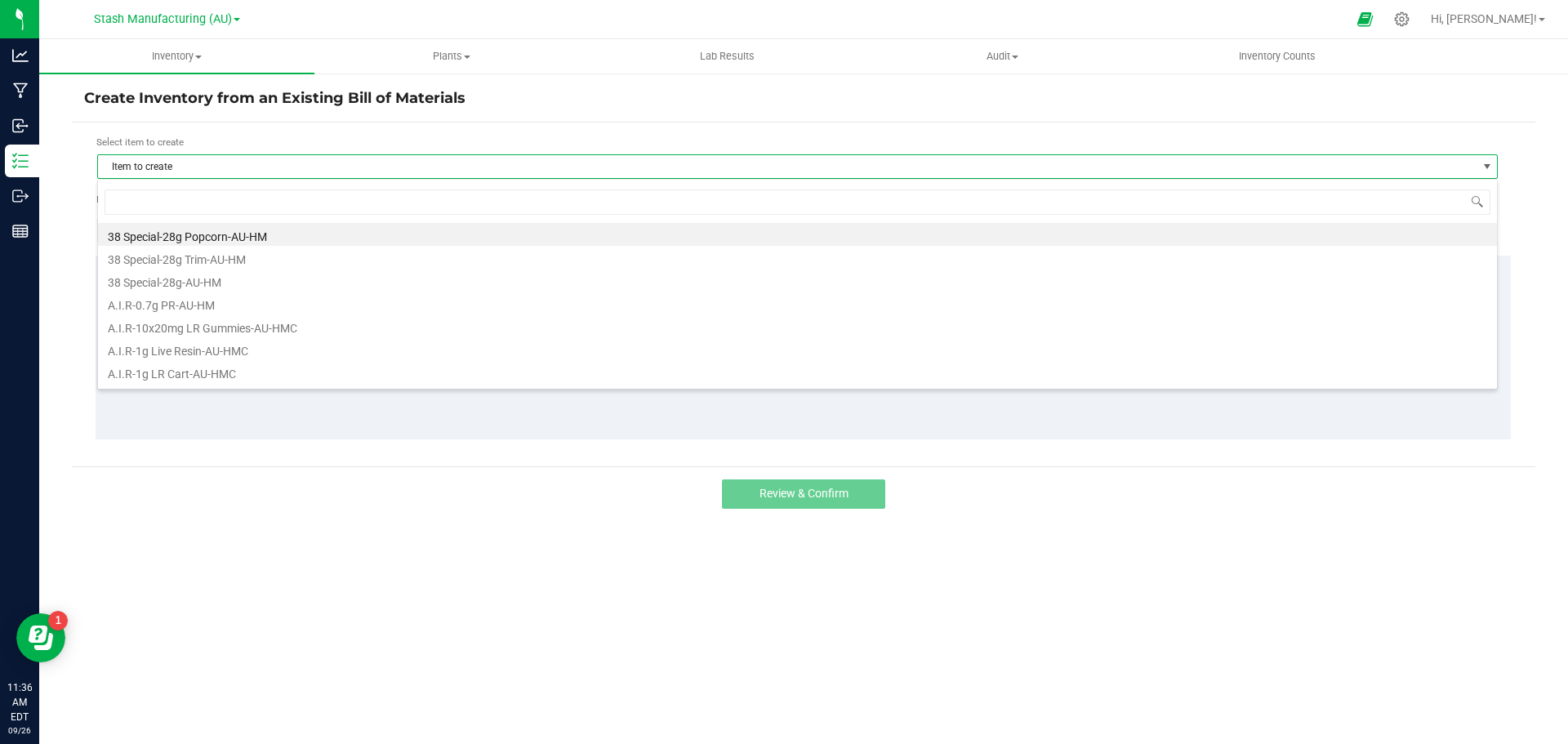
scroll to position [25, 1401]
type input "blue razz"
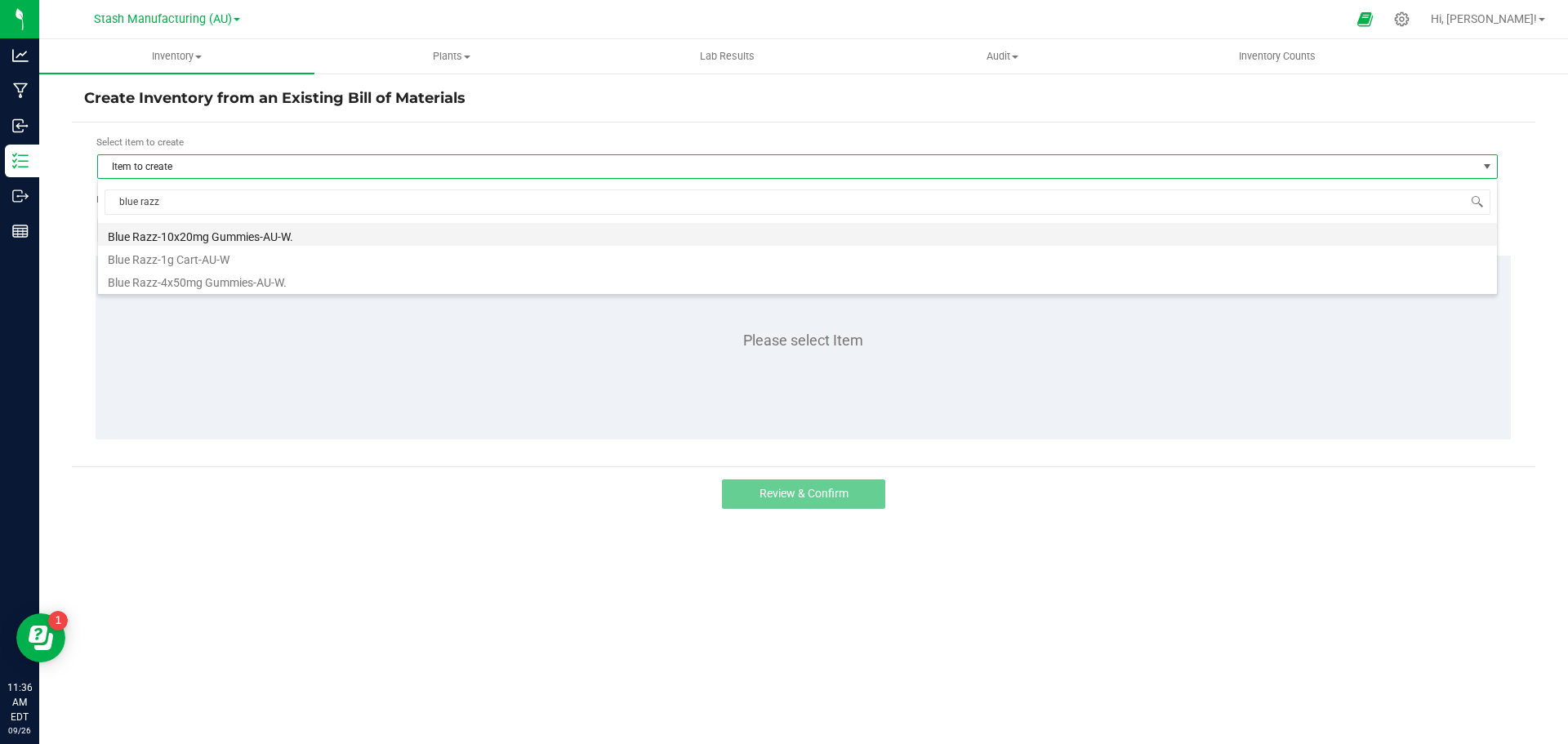
click at [249, 230] on li "Blue Razz-10x20mg Gummies-AU-W." at bounding box center [798, 235] width 1399 height 23
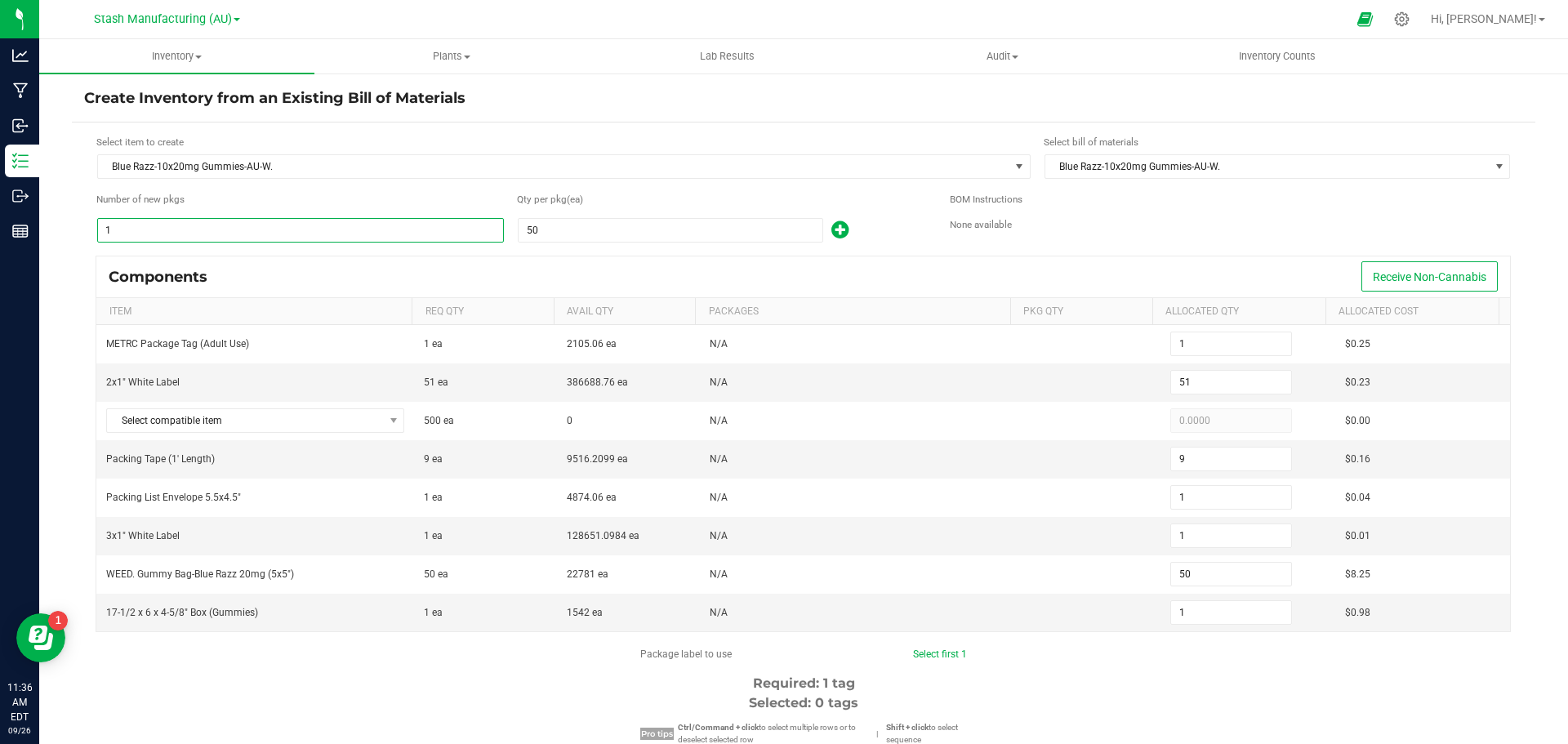
click at [249, 230] on input "1" at bounding box center [300, 230] width 405 height 23
type input "9"
type input "459"
type input "81"
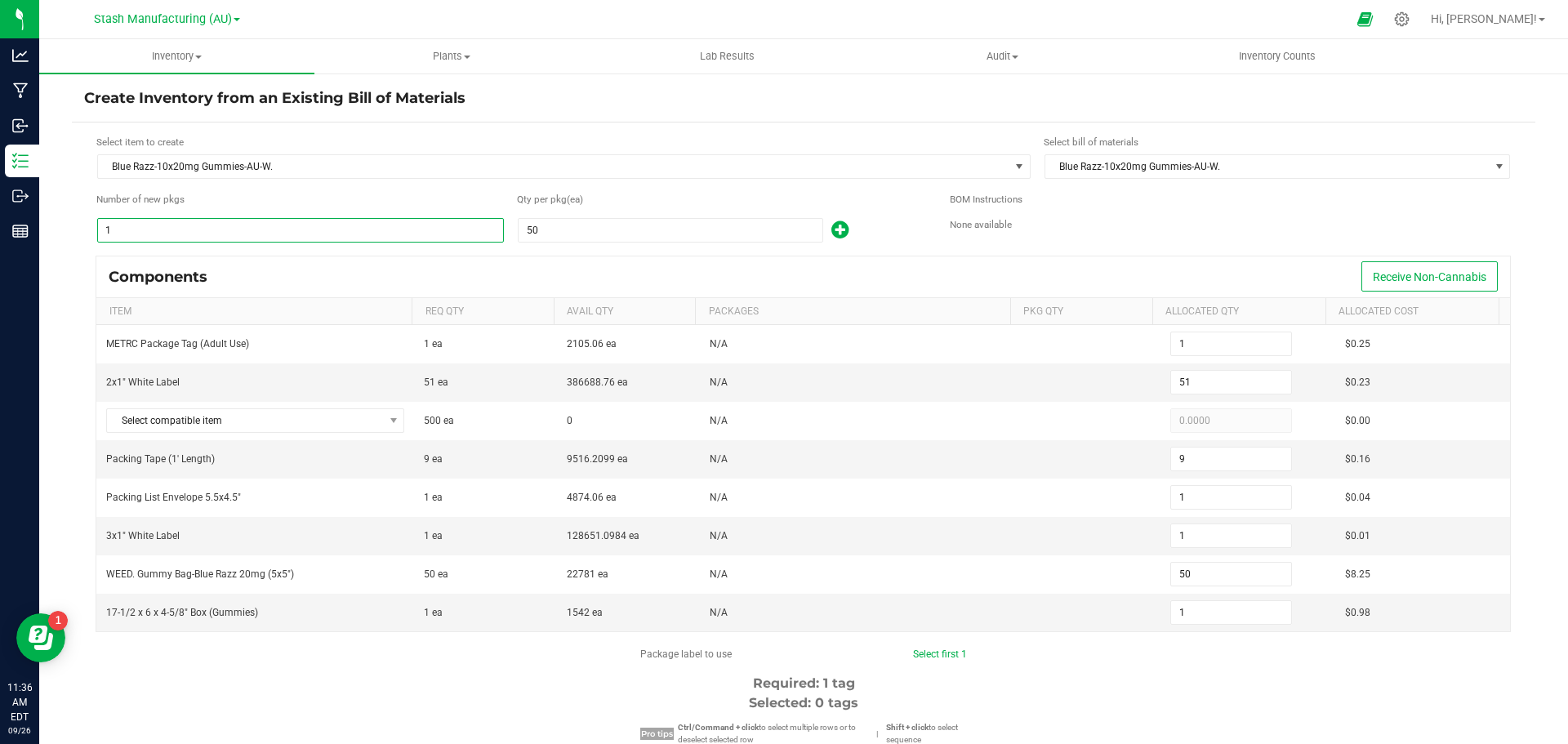
type input "9"
type input "450"
type input "9"
type input "90"
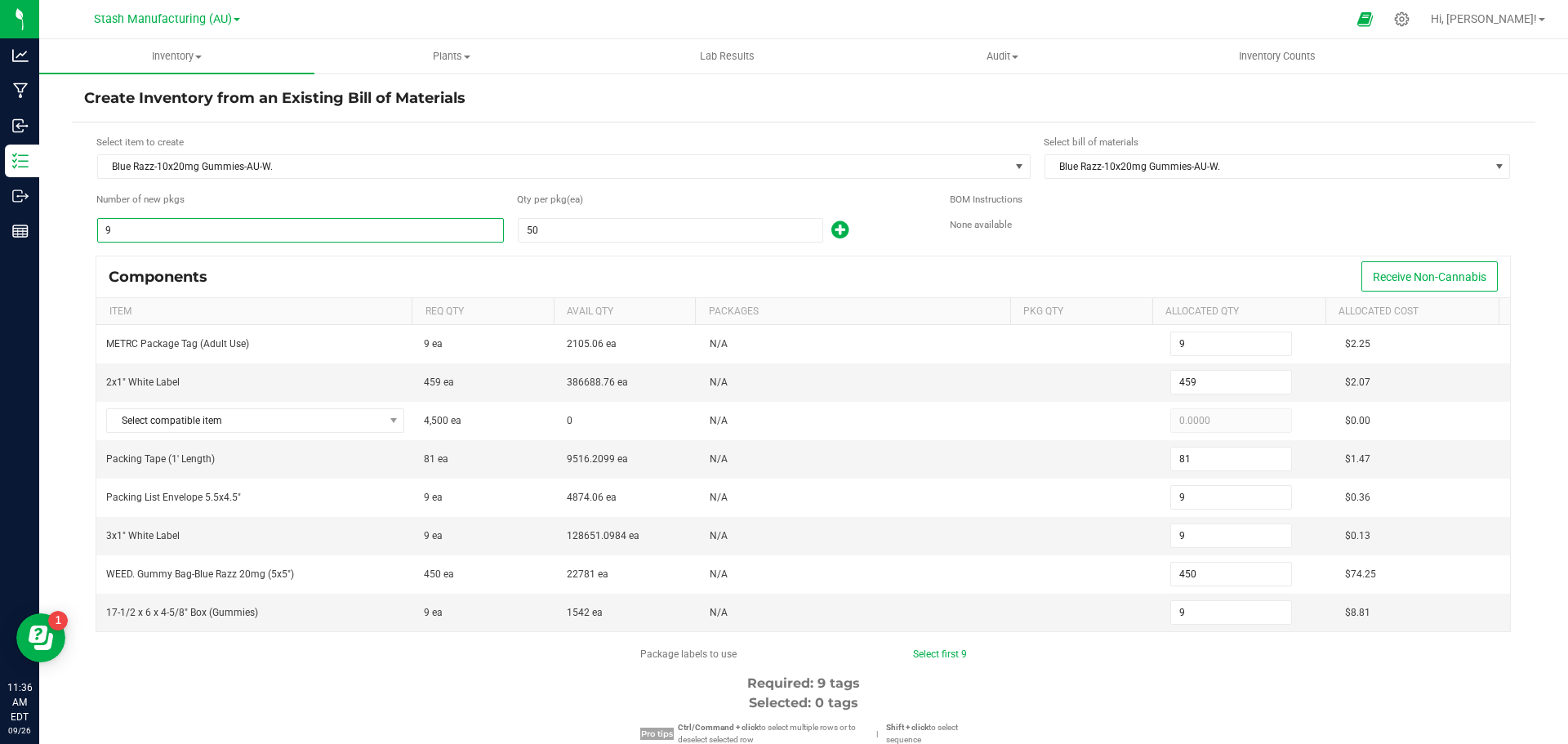
type input "90"
type input "4,590"
type input "810"
type input "90"
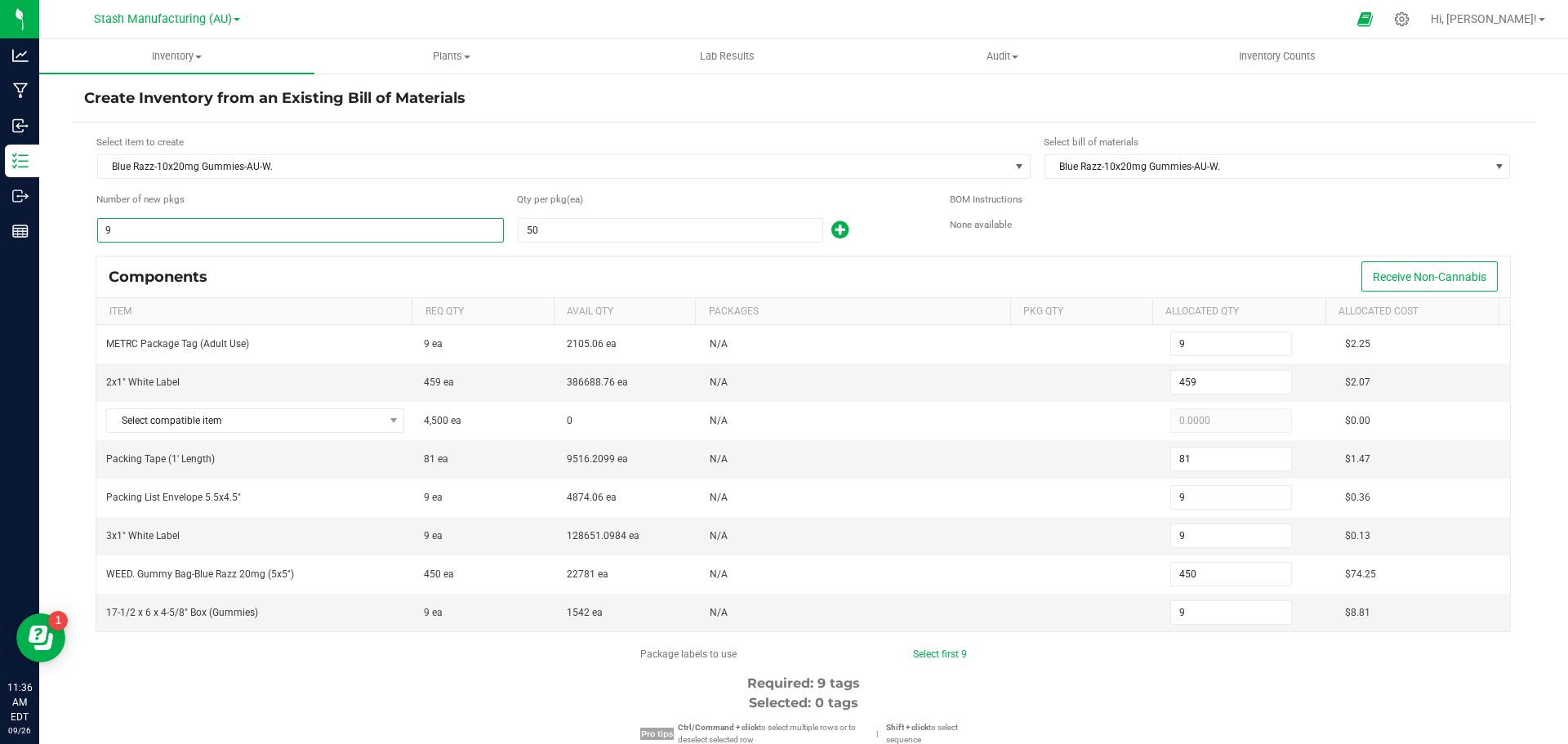
type input "4,500"
type input "90"
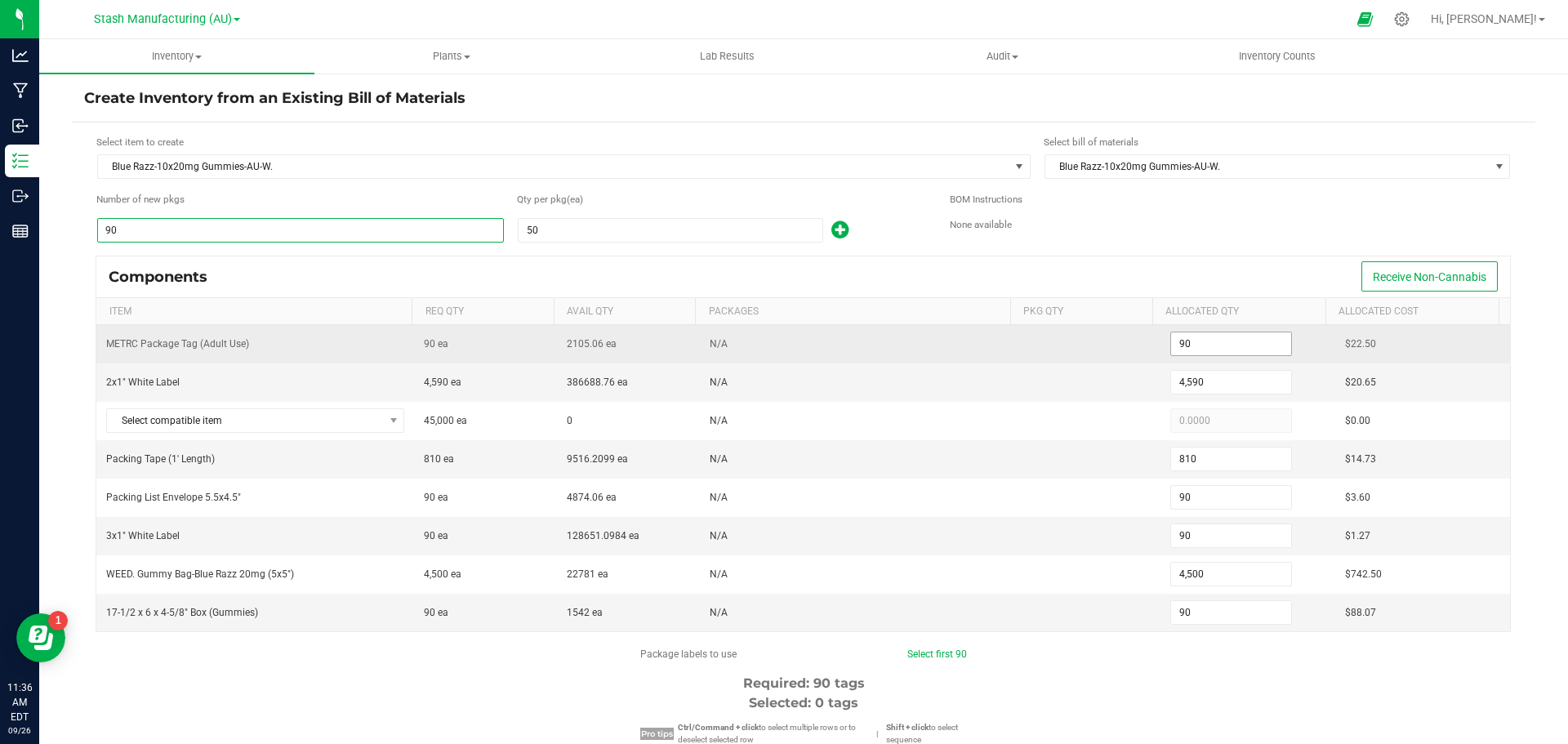
type input "90"
click at [1174, 335] on input "90" at bounding box center [1231, 344] width 120 height 23
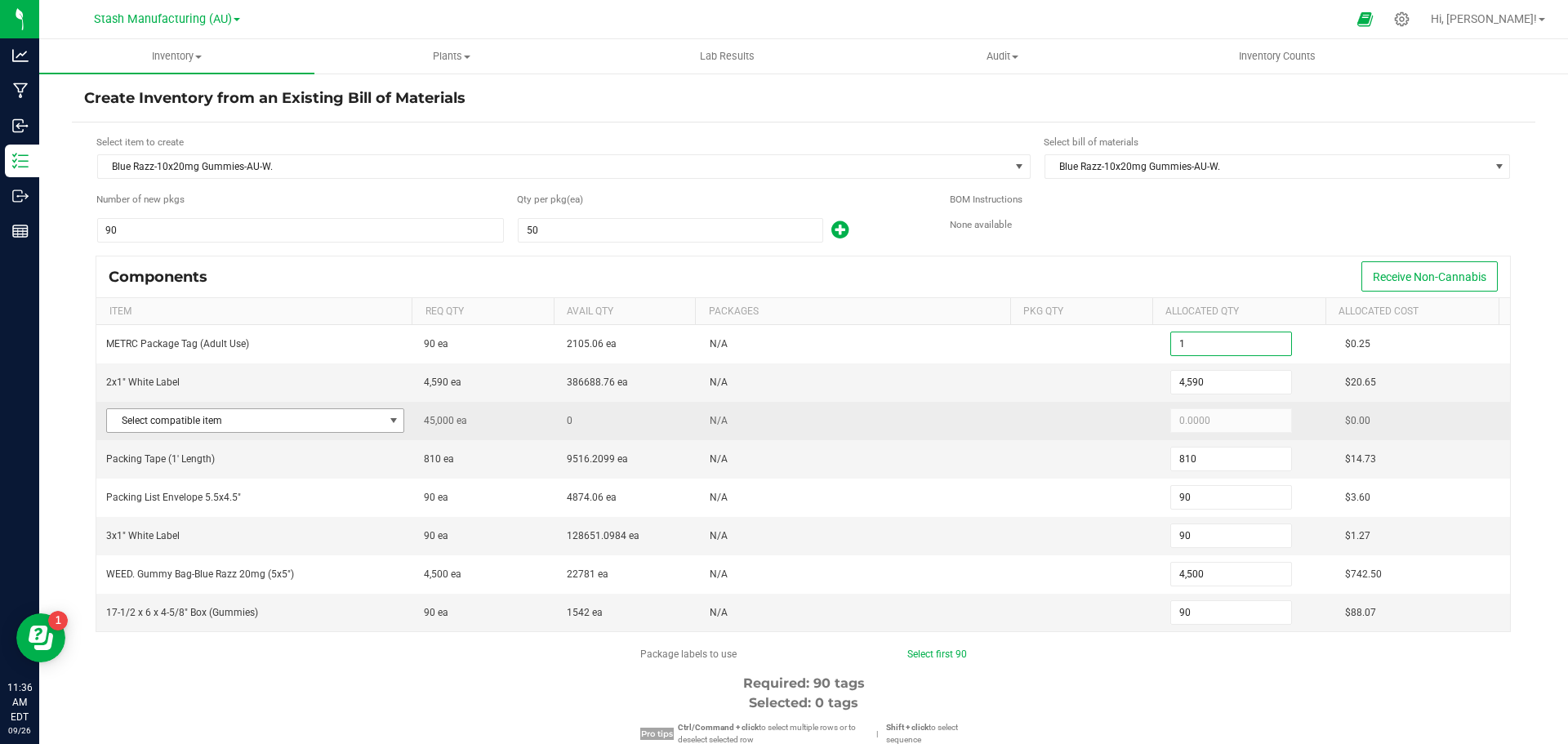
type input "1"
click at [390, 419] on span at bounding box center [394, 420] width 13 height 13
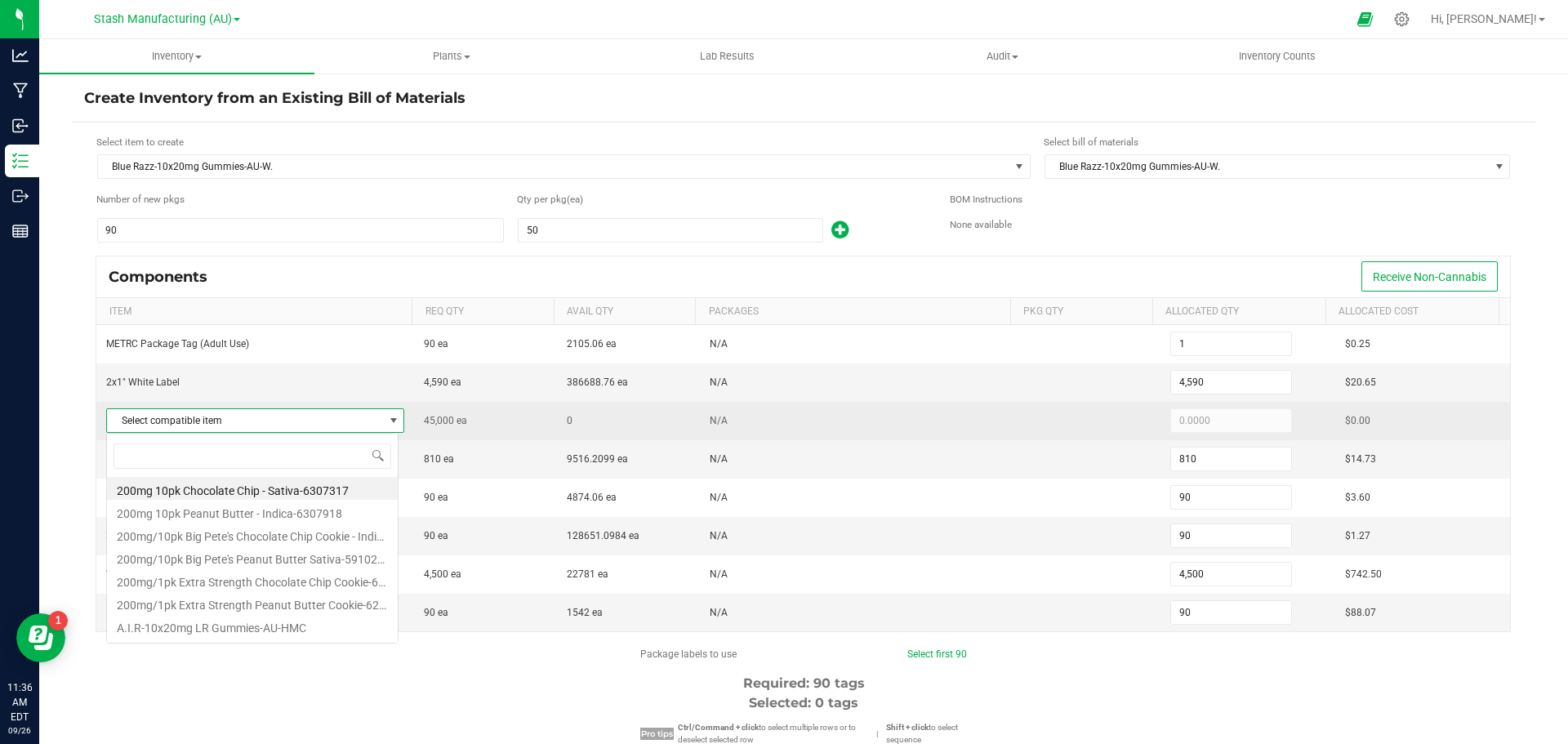
scroll to position [25, 292]
type input "blue razz"
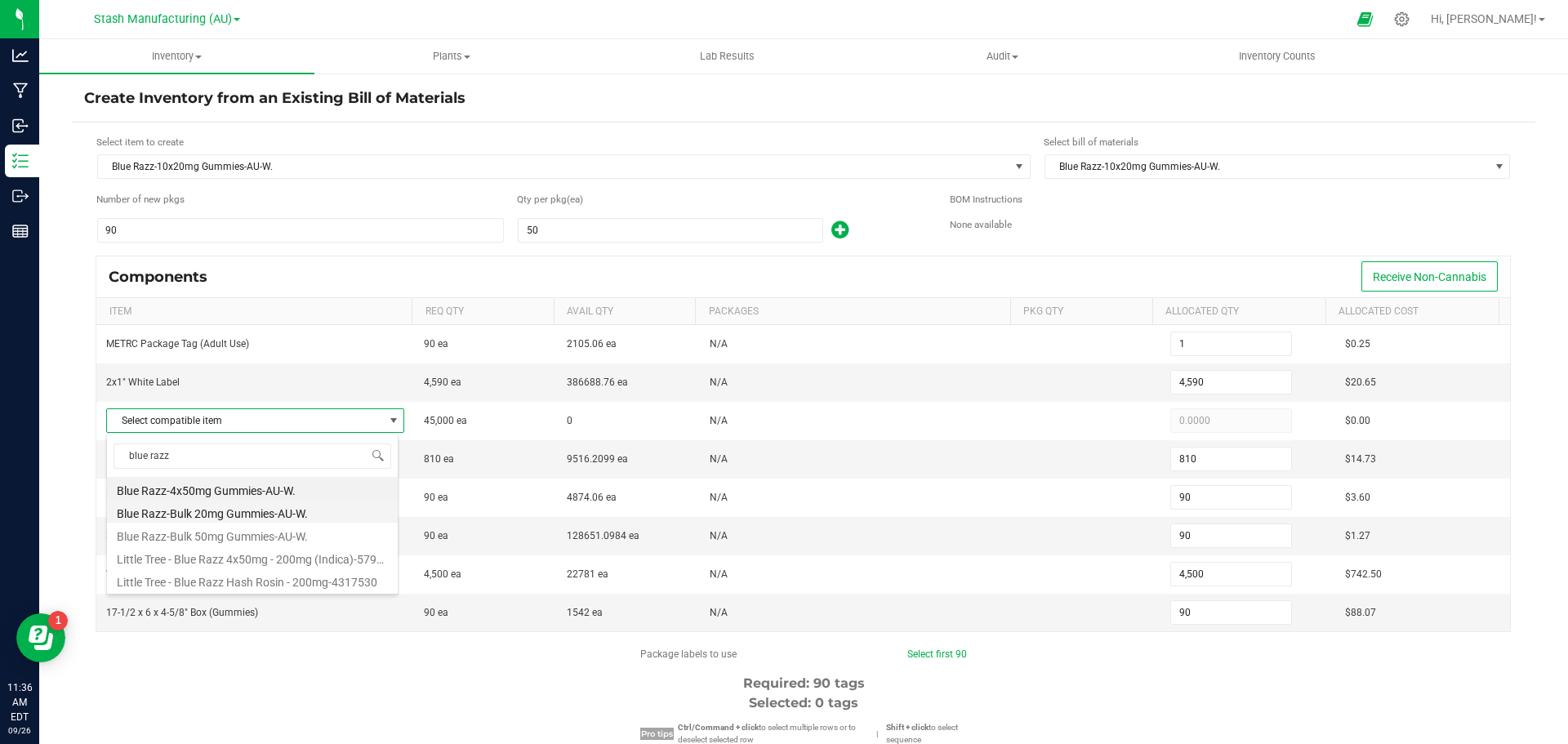
click at [298, 512] on li "Blue Razz-Bulk 20mg Gummies-AU-W." at bounding box center [252, 512] width 291 height 23
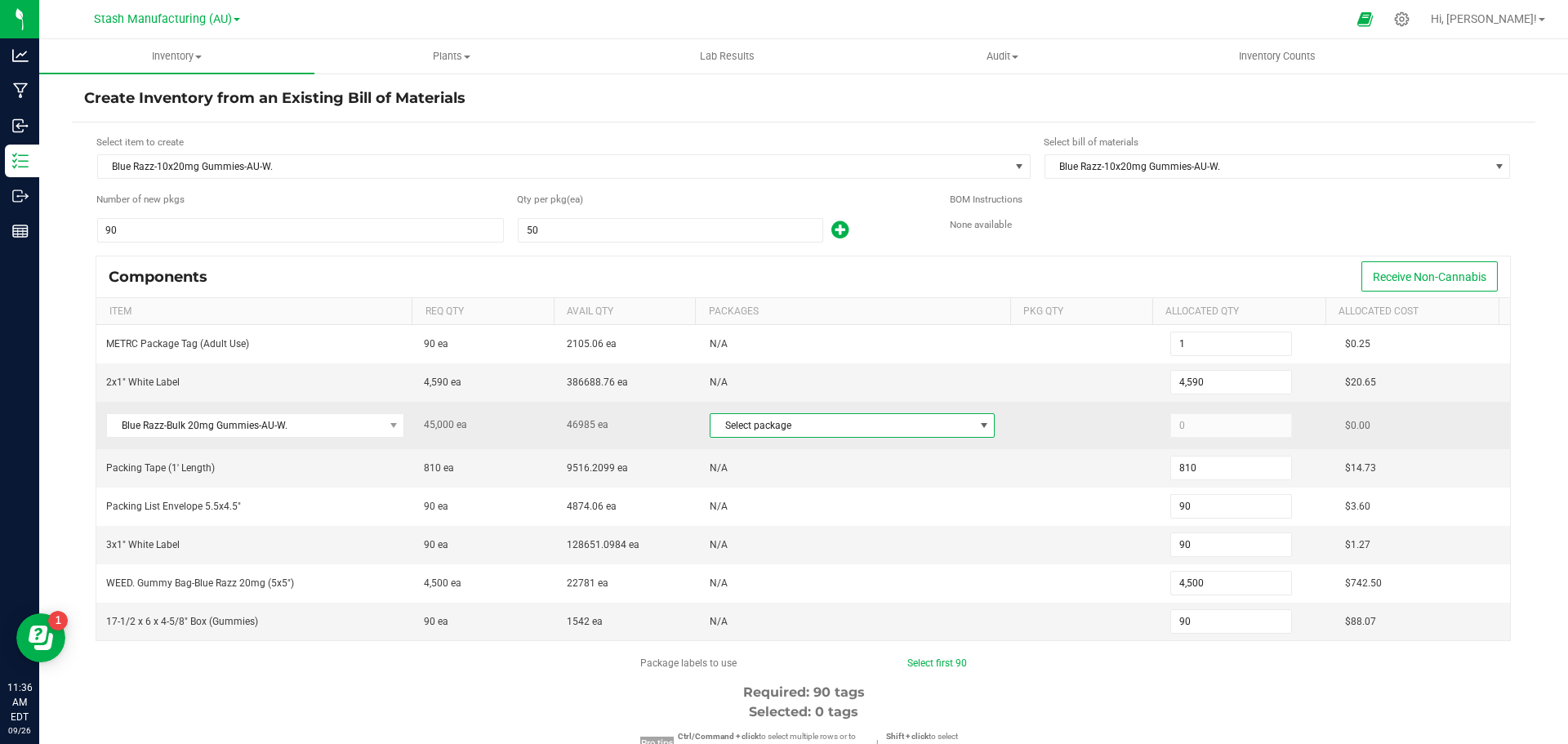
click at [978, 423] on span at bounding box center [984, 425] width 13 height 13
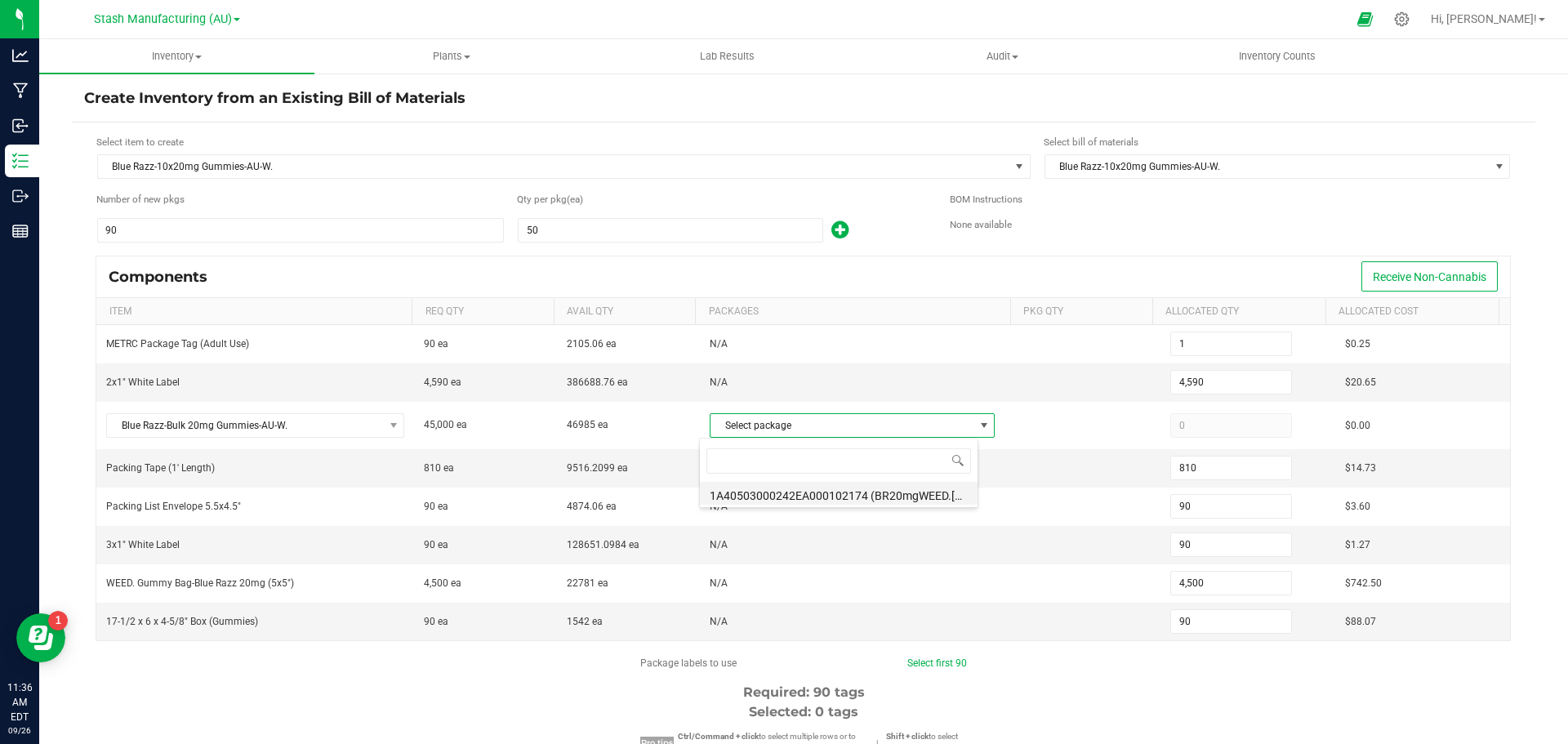
click at [846, 496] on li "1A40503000242EA000102174 (BR20mgWEED.[DATE])" at bounding box center [838, 493] width 278 height 23
type input "45,000"
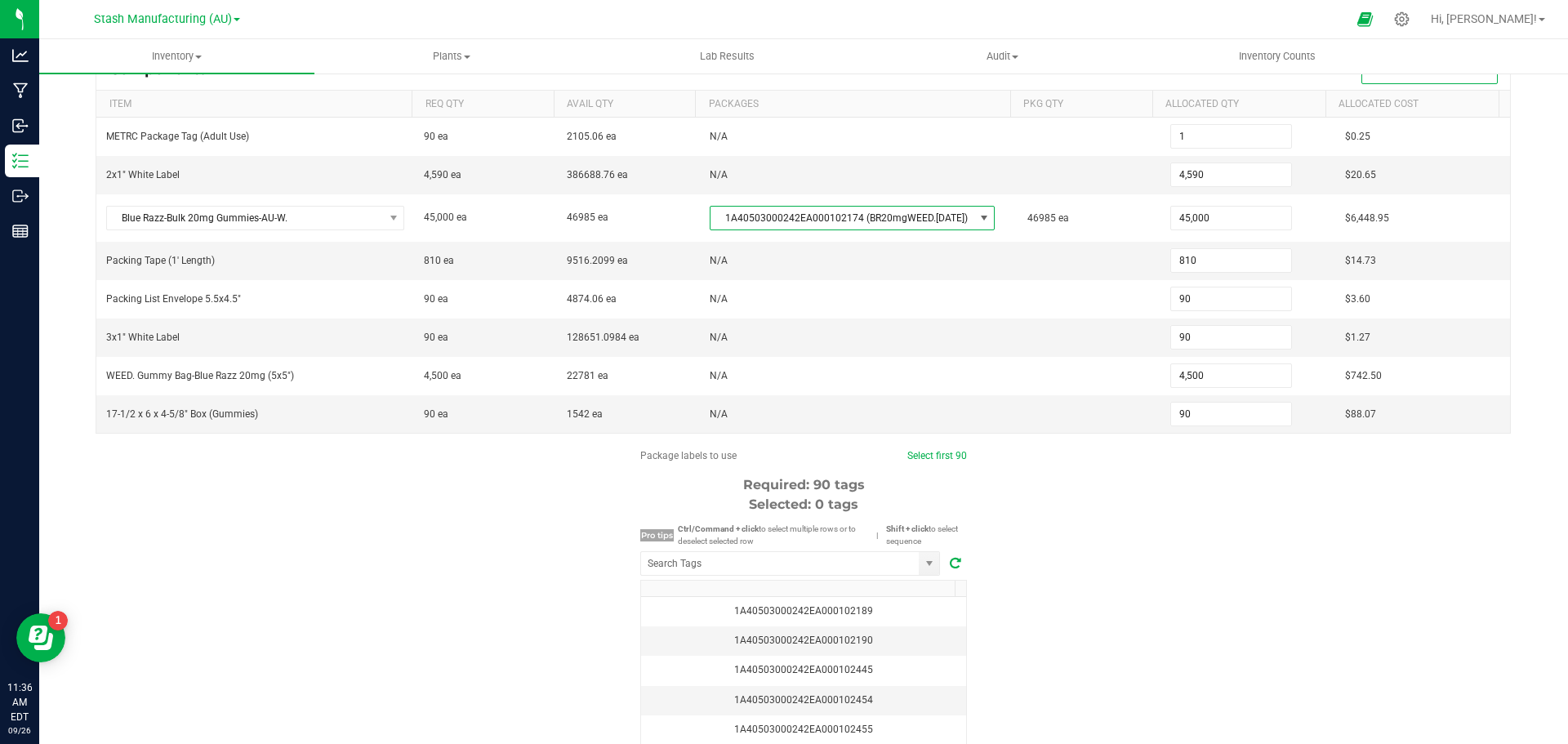
scroll to position [208, 0]
click at [808, 560] on input "NO DATA FOUND" at bounding box center [780, 563] width 278 height 23
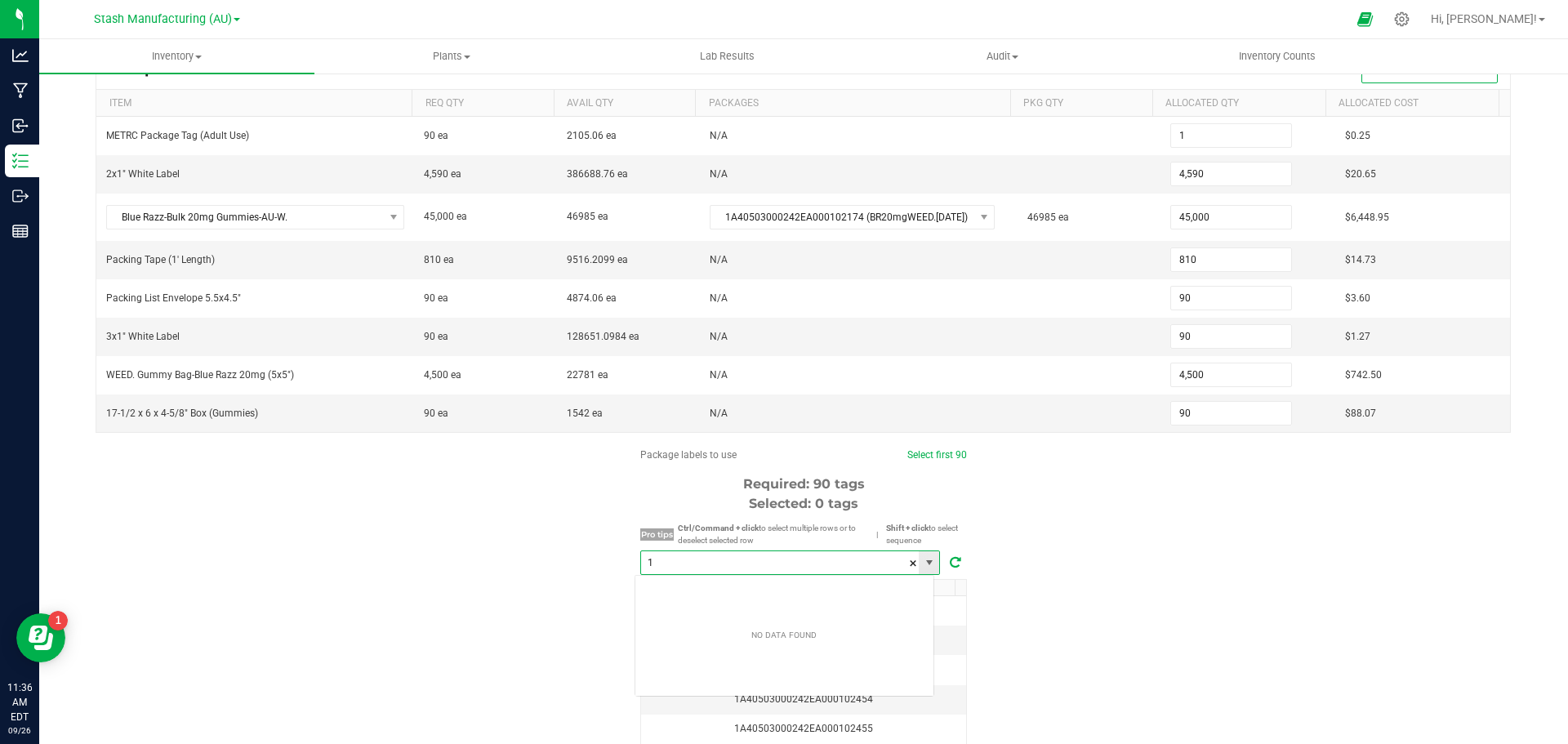
scroll to position [25, 301]
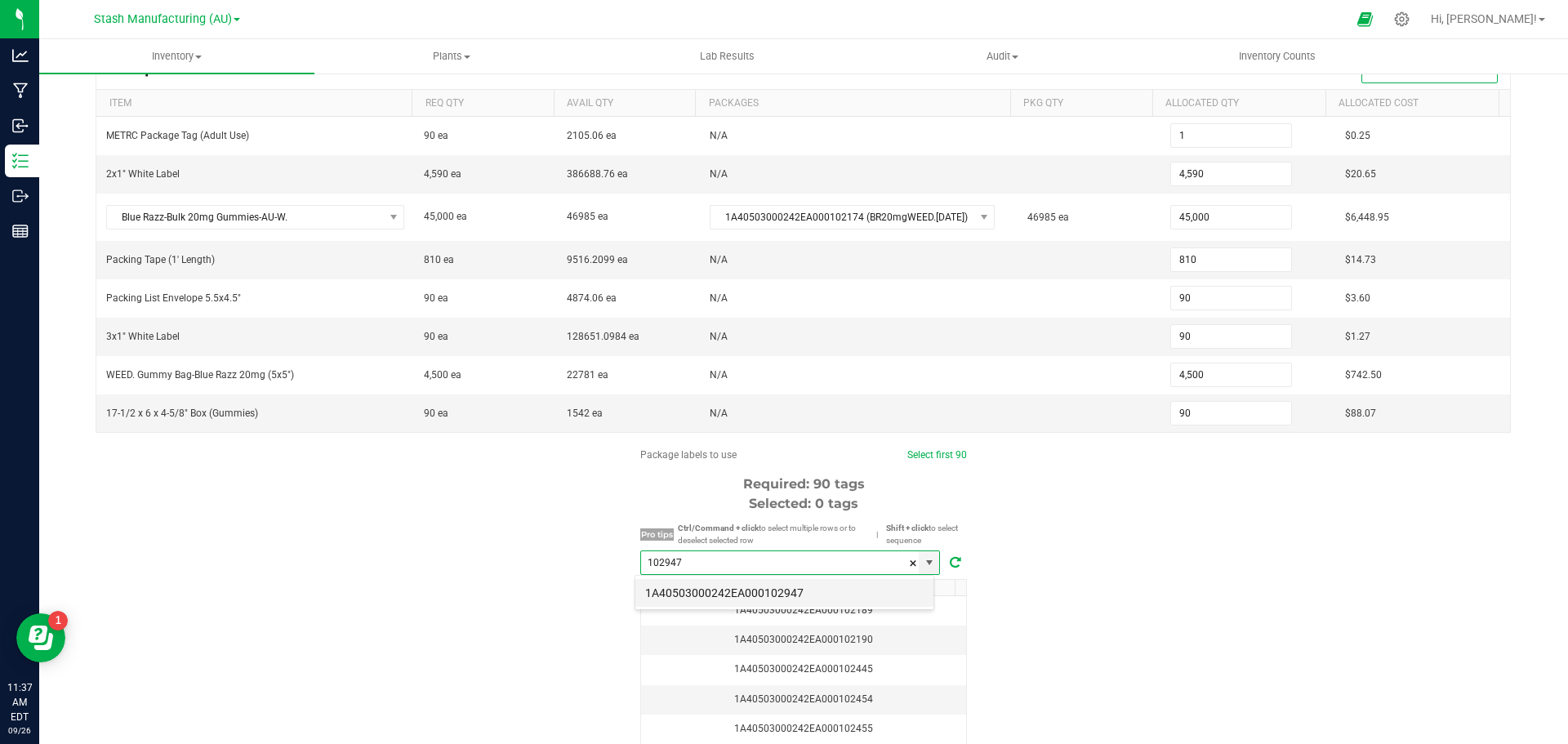
click at [792, 590] on li "1A40503000242EA000102947" at bounding box center [784, 592] width 298 height 27
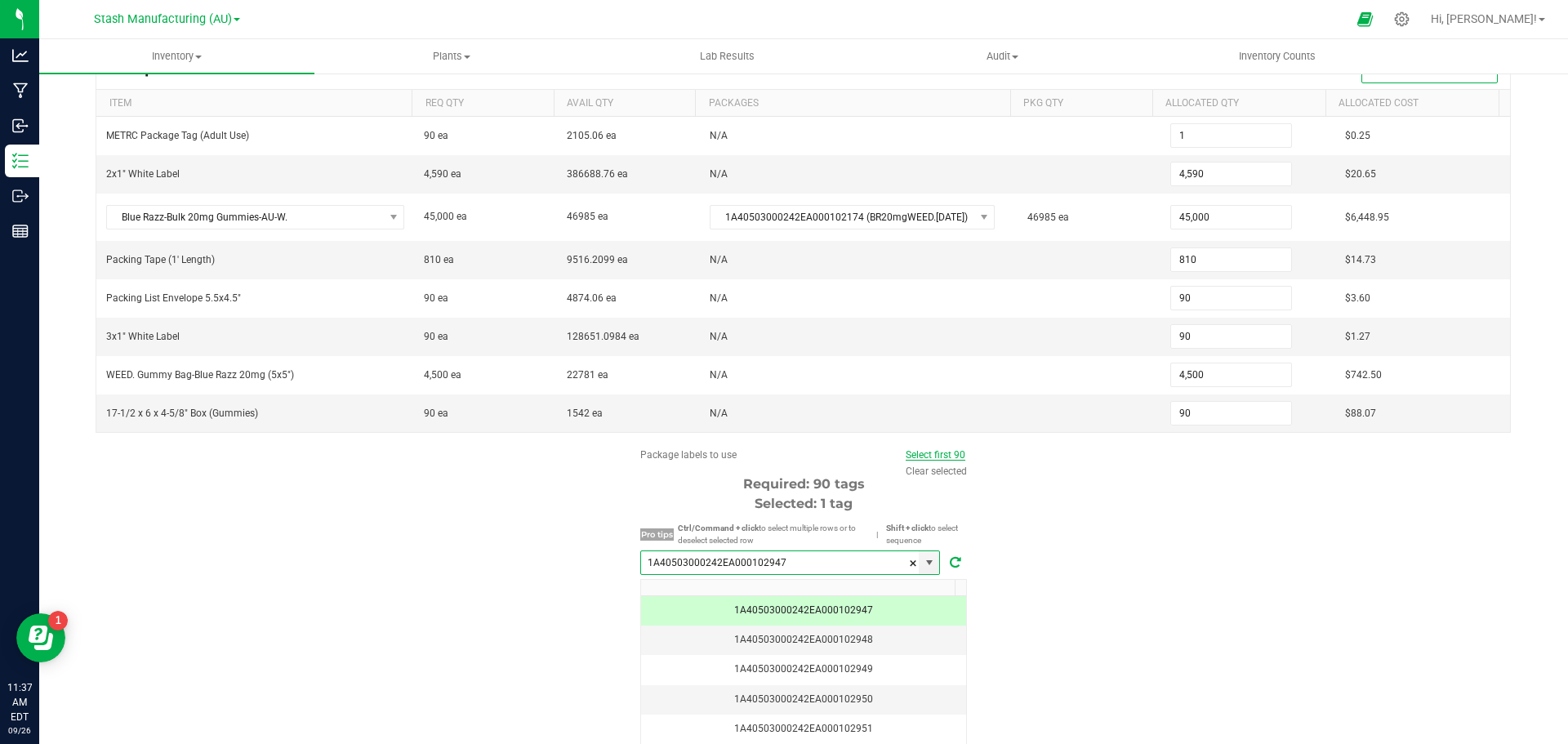
type input "1A40503000242EA000102947"
click at [941, 451] on link "Select first 90" at bounding box center [936, 455] width 60 height 11
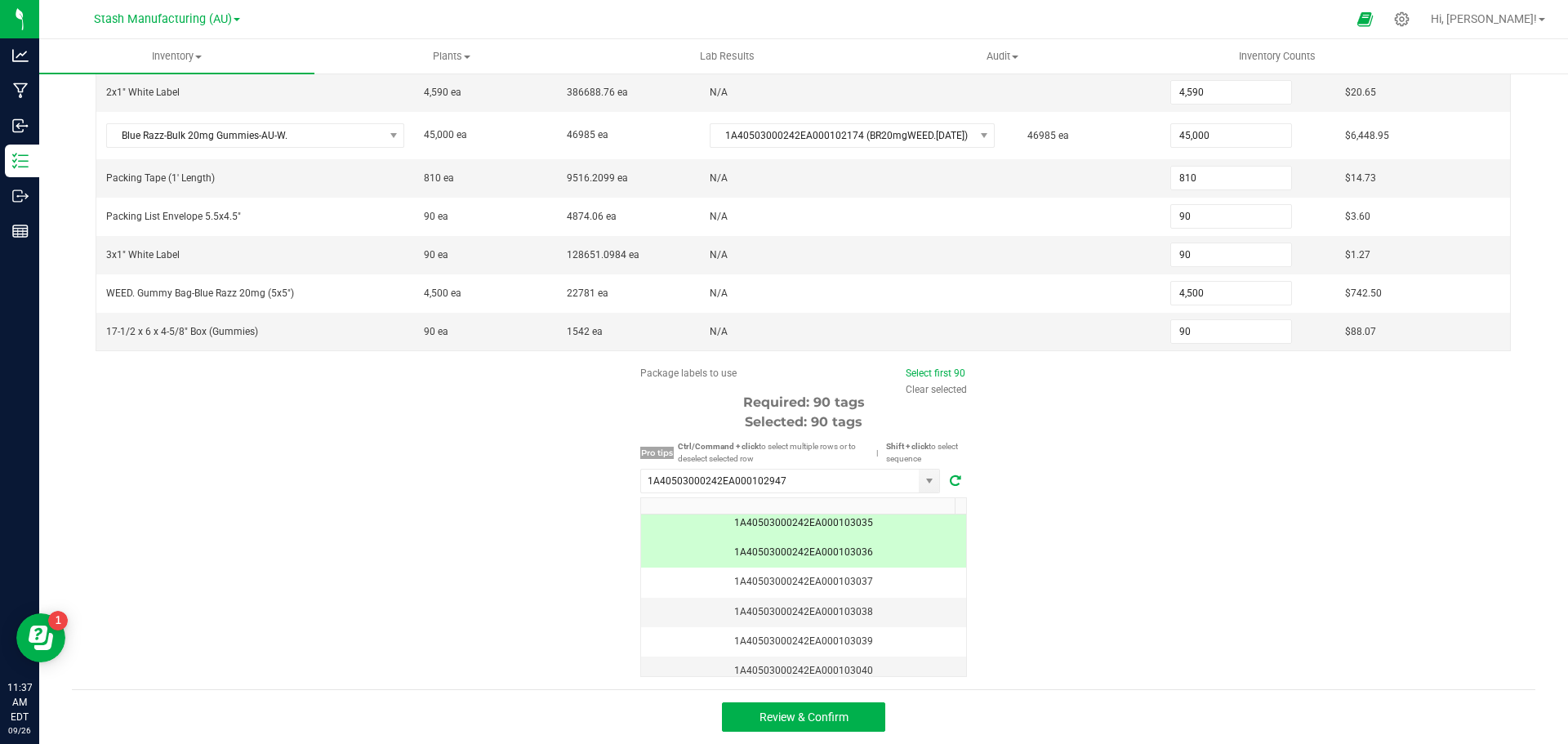
scroll to position [2607, 0]
click at [821, 710] on button "Review & Confirm" at bounding box center [803, 717] width 163 height 29
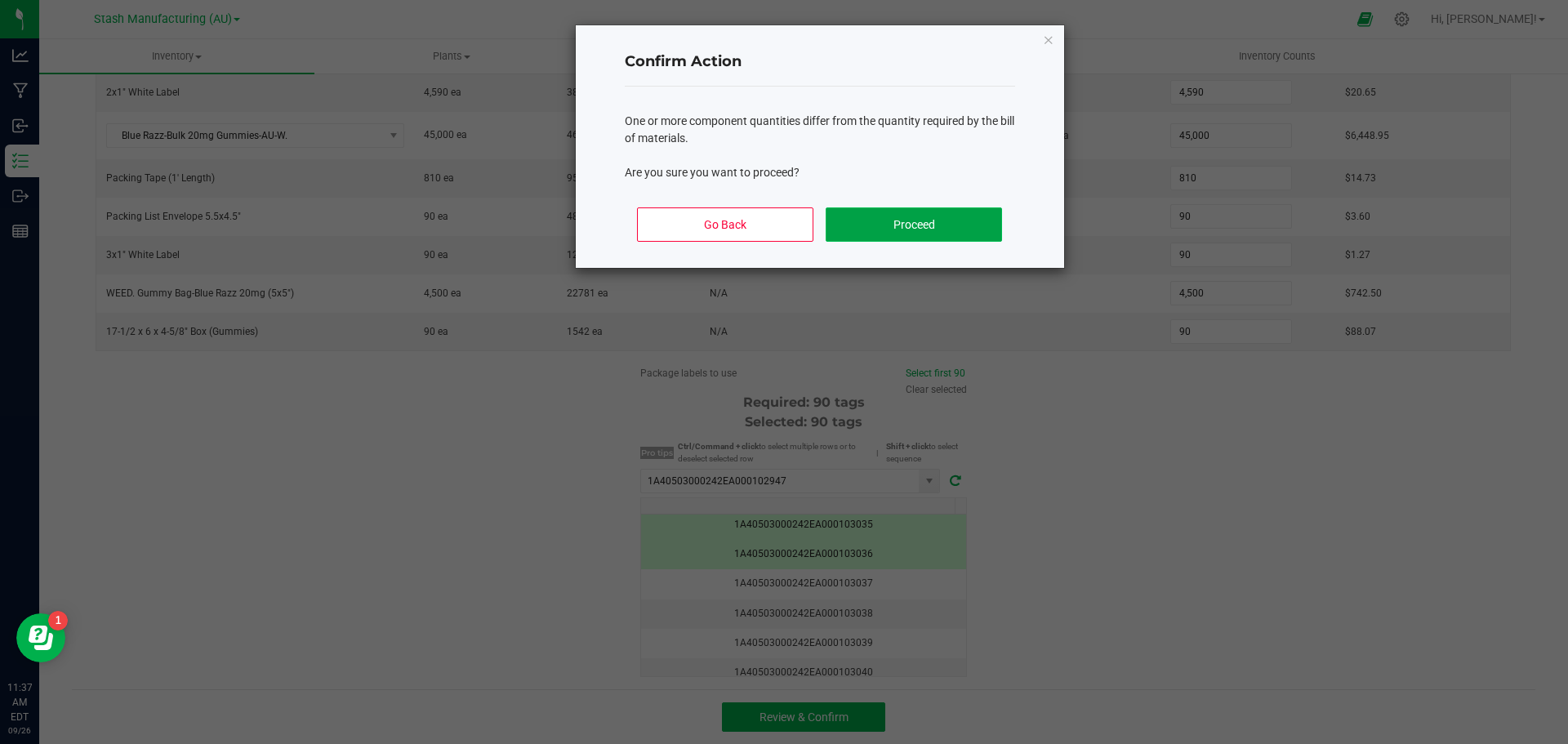
click at [919, 235] on button "Proceed" at bounding box center [913, 224] width 176 height 34
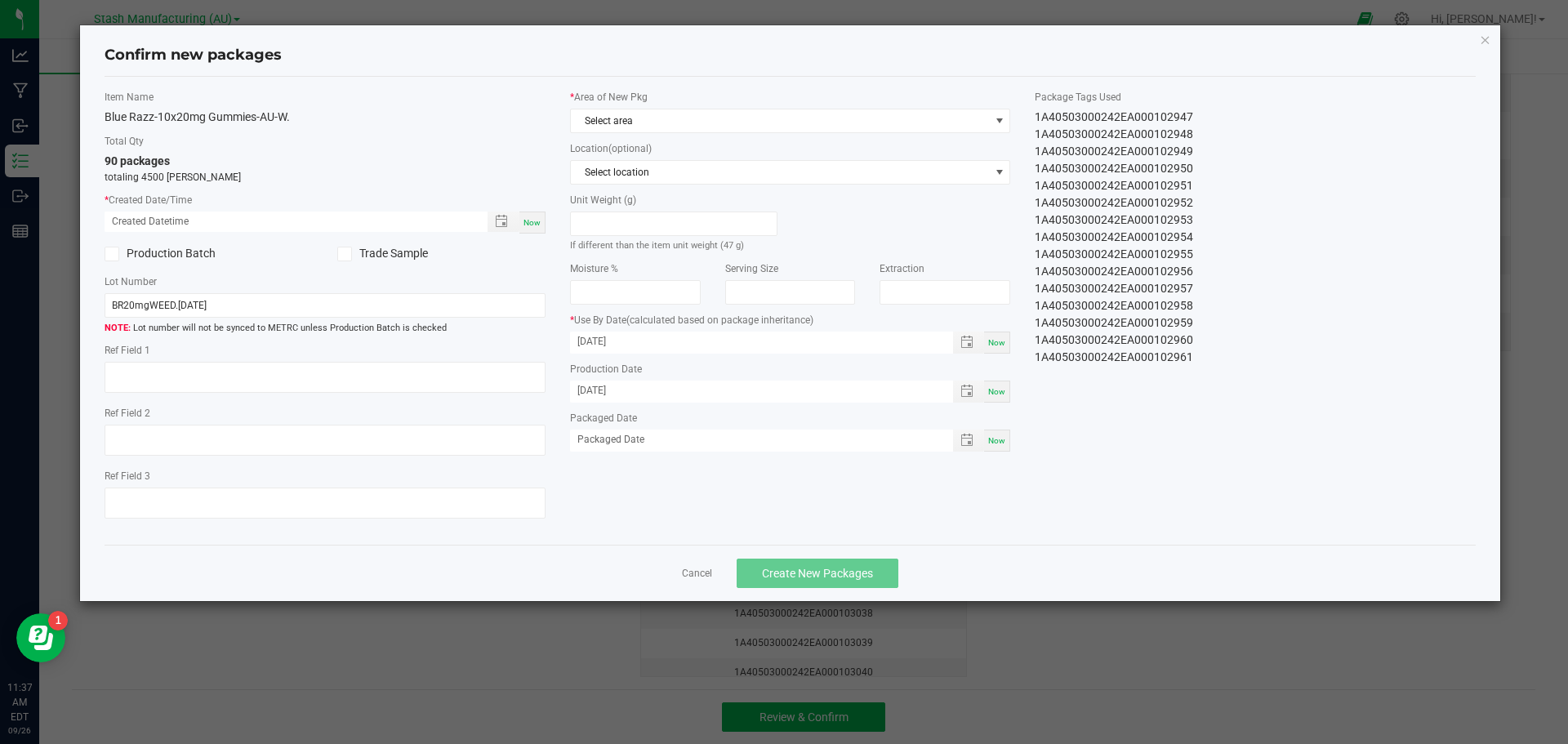
click at [539, 224] on span "Now" at bounding box center [531, 222] width 17 height 9
type input "[DATE] 11:37 AM"
click at [834, 124] on span "Select area" at bounding box center [780, 121] width 419 height 23
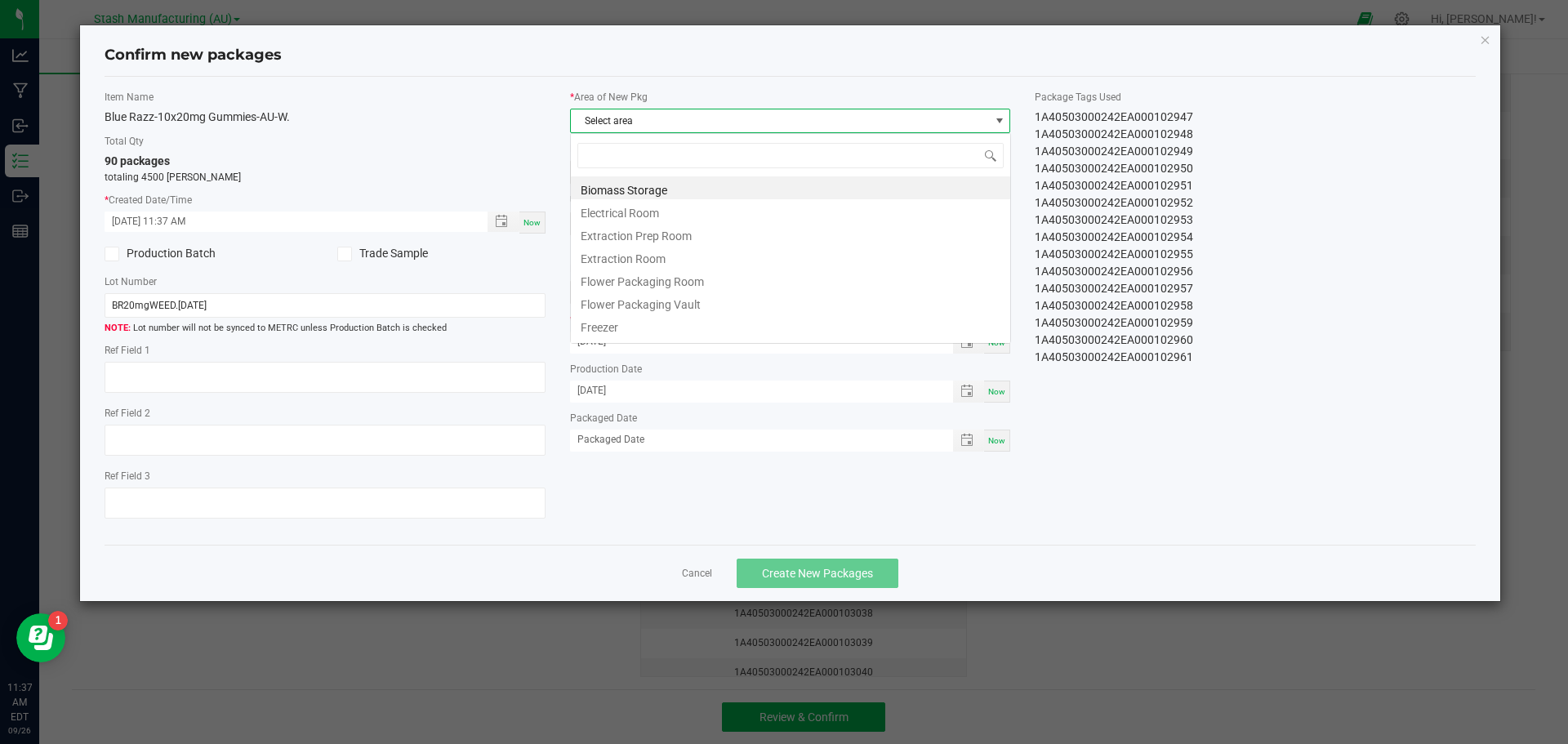
scroll to position [25, 441]
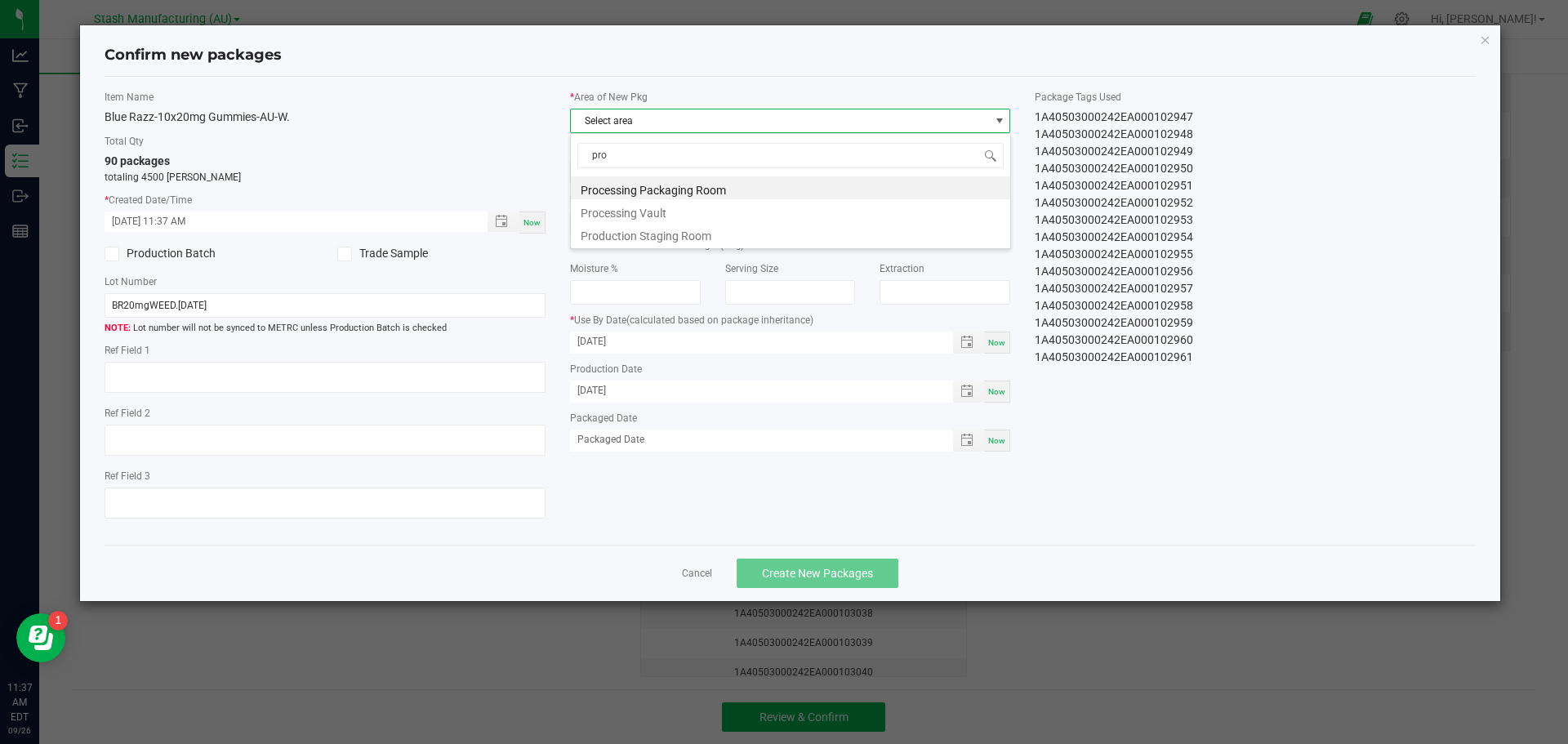
type input "proc"
click at [703, 188] on li "Processing Packaging Room" at bounding box center [791, 188] width 439 height 23
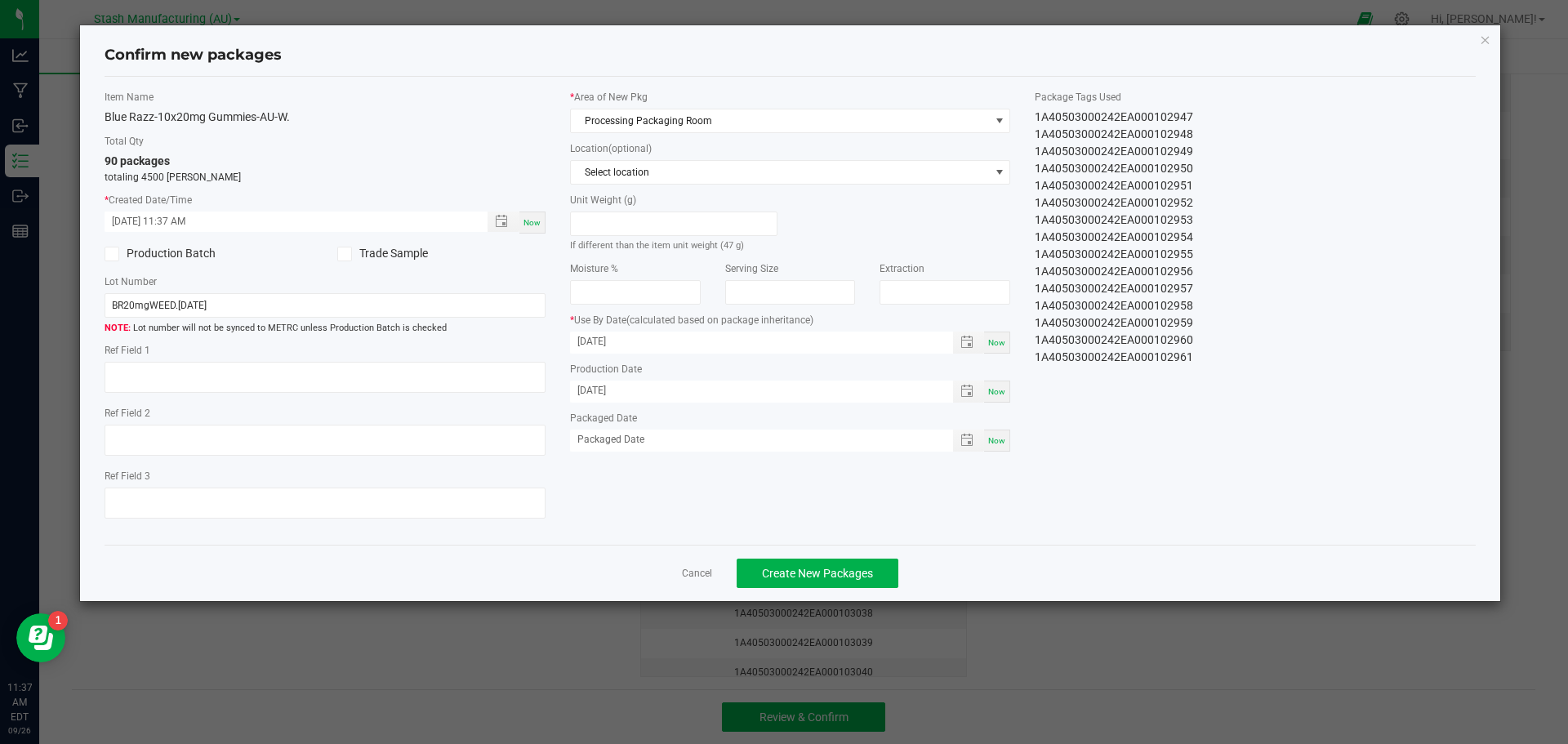
click at [997, 440] on span "Now" at bounding box center [996, 440] width 17 height 9
type input "[DATE]"
click at [802, 573] on span "Create New Packages" at bounding box center [818, 573] width 111 height 13
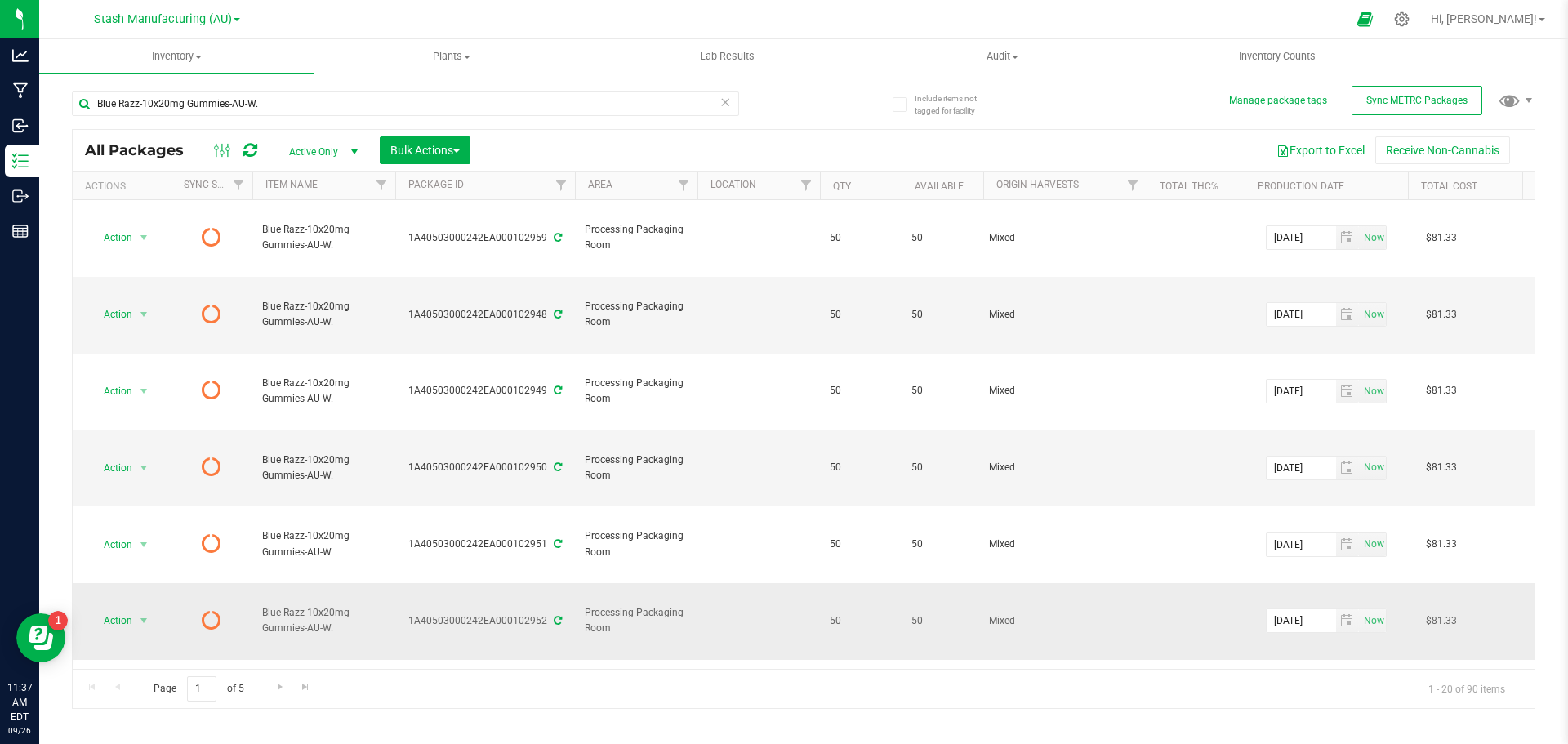
click at [555, 616] on icon at bounding box center [558, 620] width 8 height 10
